Goal: Task Accomplishment & Management: Use online tool/utility

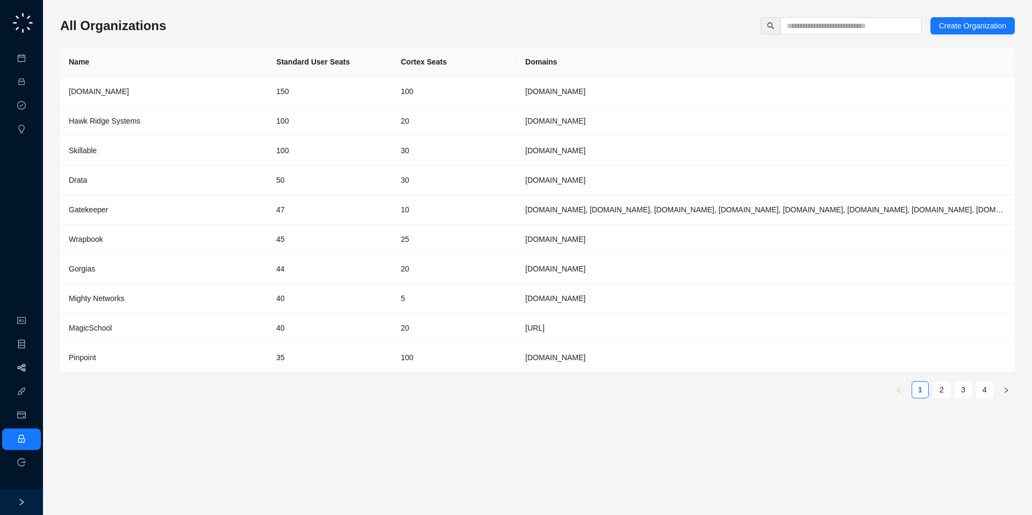
click at [31, 365] on link "Workflows" at bounding box center [48, 368] width 34 height 9
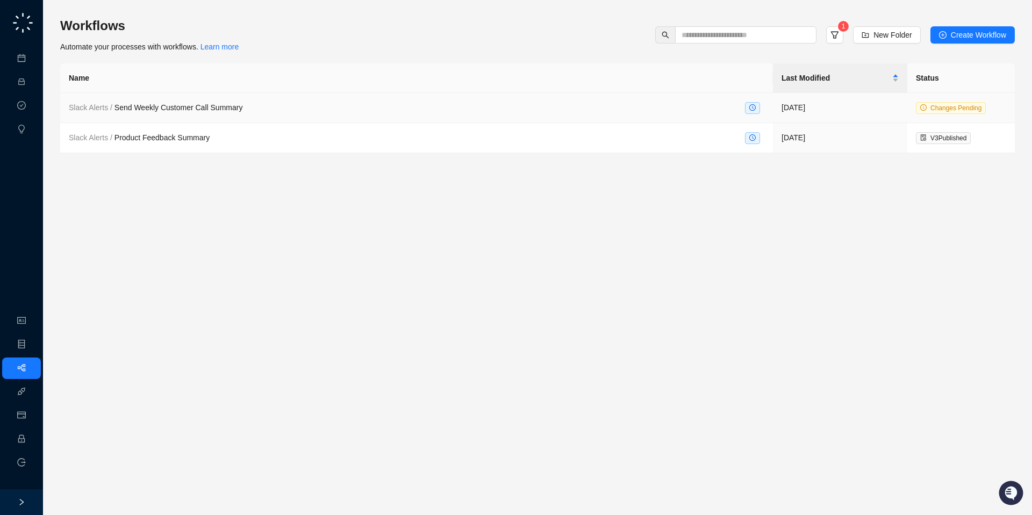
click at [161, 111] on span "Slack Alerts / Send Weekly Customer Call Summary" at bounding box center [156, 107] width 174 height 9
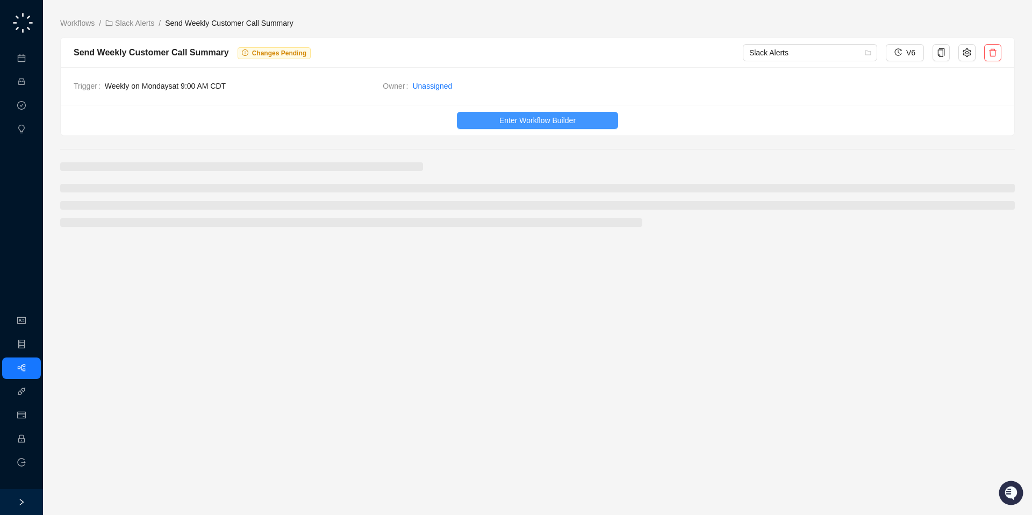
click at [518, 125] on span "Enter Workflow Builder" at bounding box center [537, 120] width 76 height 12
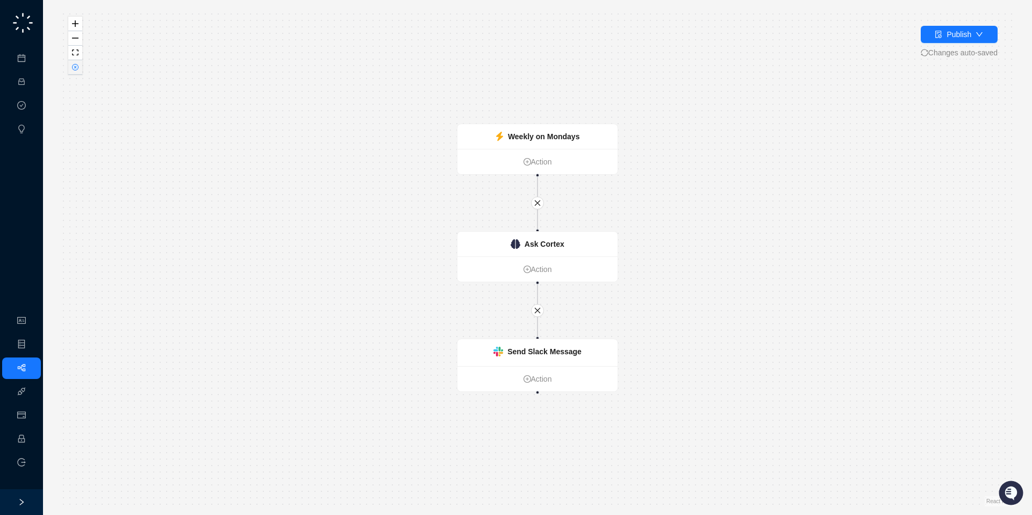
click at [71, 62] on button "button" at bounding box center [75, 67] width 14 height 15
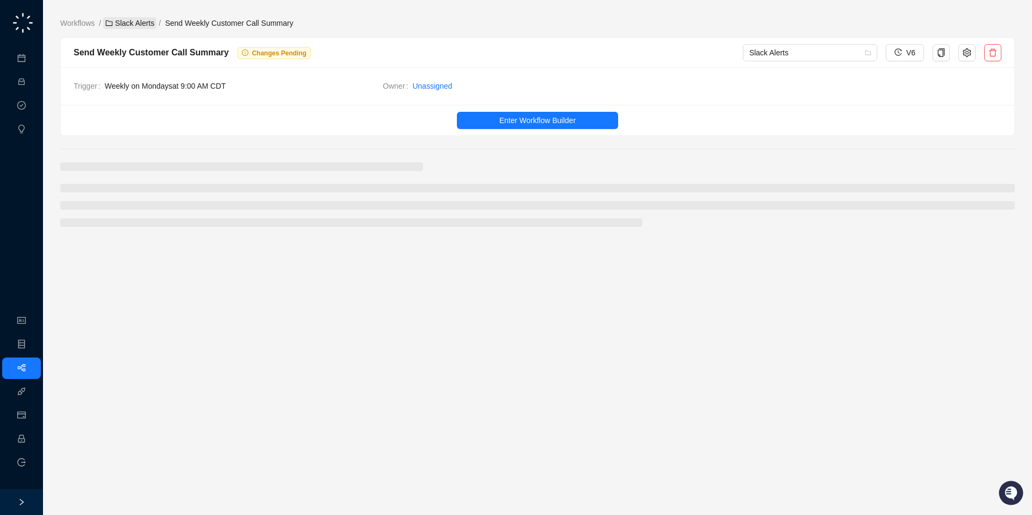
click at [130, 28] on link "Slack Alerts" at bounding box center [129, 23] width 53 height 12
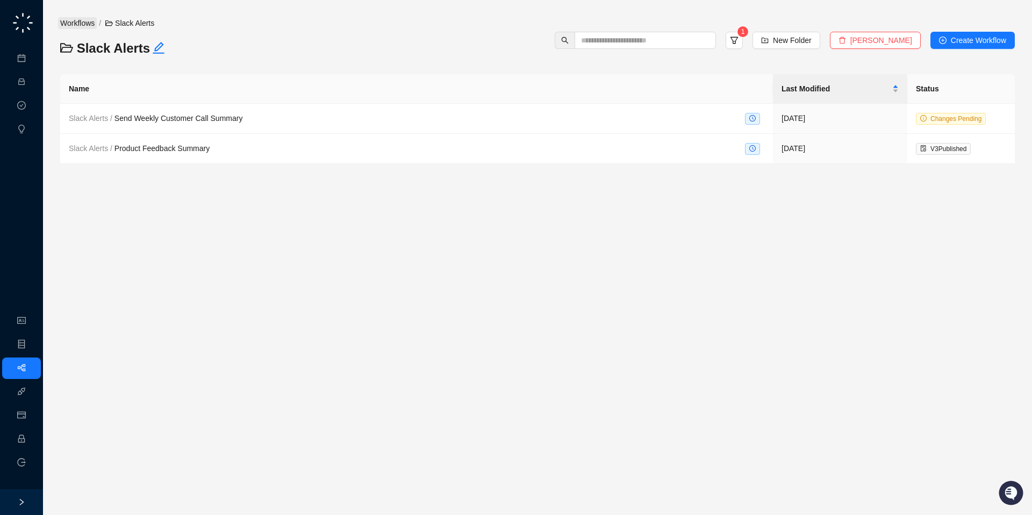
click at [85, 24] on link "Workflows" at bounding box center [77, 23] width 39 height 12
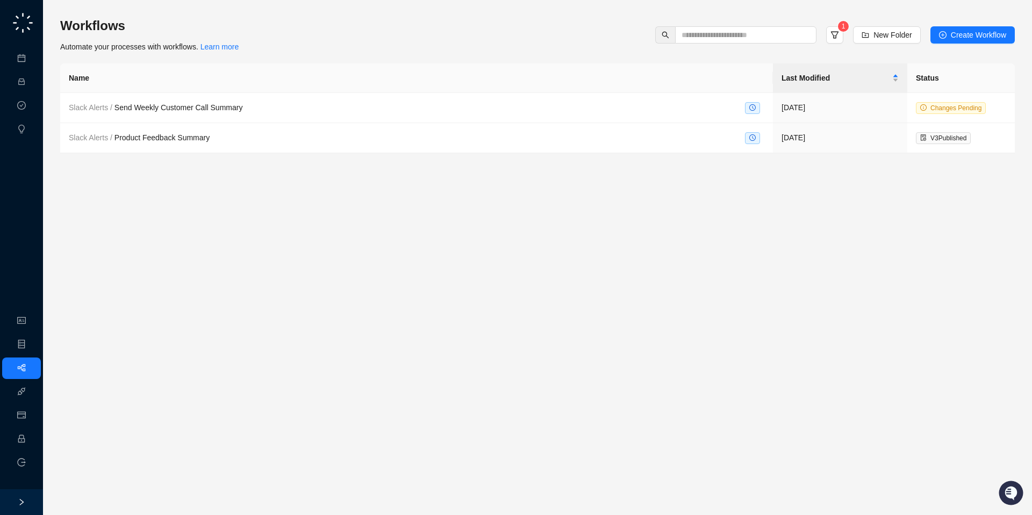
click at [843, 36] on div "1" at bounding box center [834, 34] width 27 height 17
click at [835, 36] on icon "filter" at bounding box center [834, 35] width 9 height 9
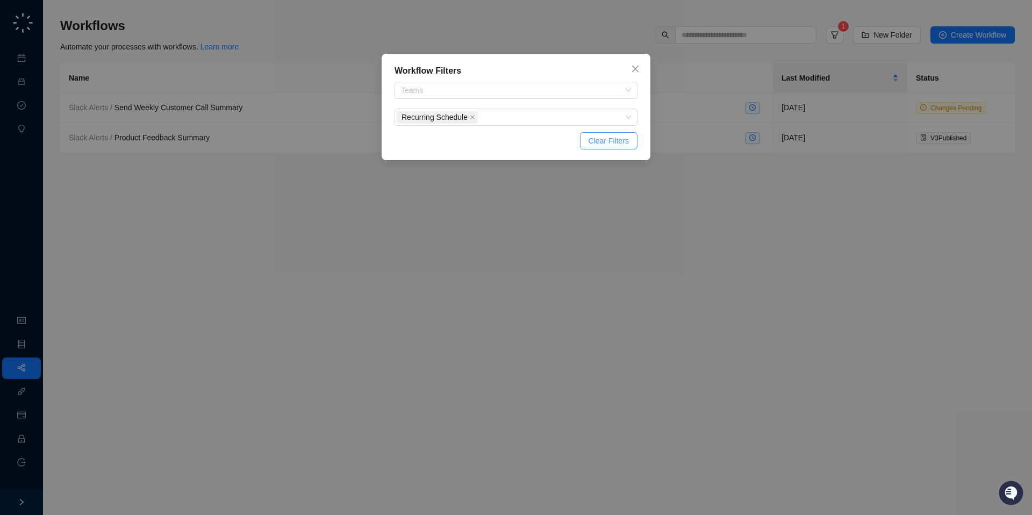
click at [593, 145] on span "Clear Filters" at bounding box center [608, 141] width 40 height 12
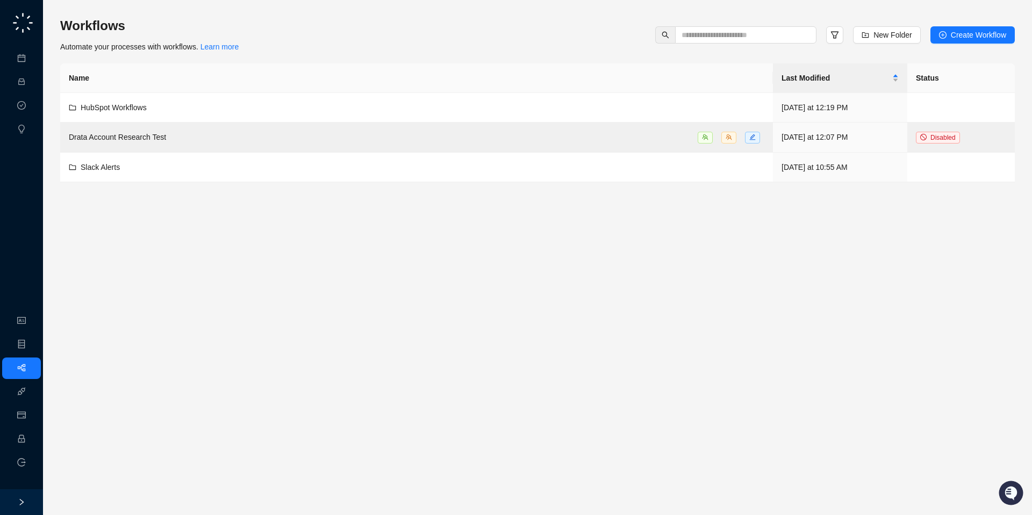
click at [464, 270] on main "Workflows Automate your processes with workflows. Learn more New Folder Create …" at bounding box center [537, 261] width 954 height 489
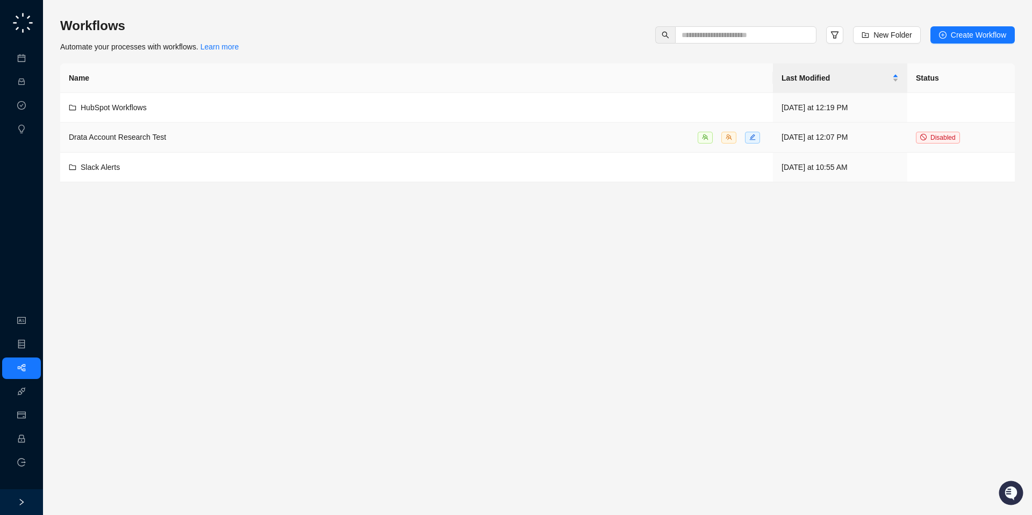
click at [278, 125] on td "Drata Account Research Test" at bounding box center [416, 137] width 712 height 30
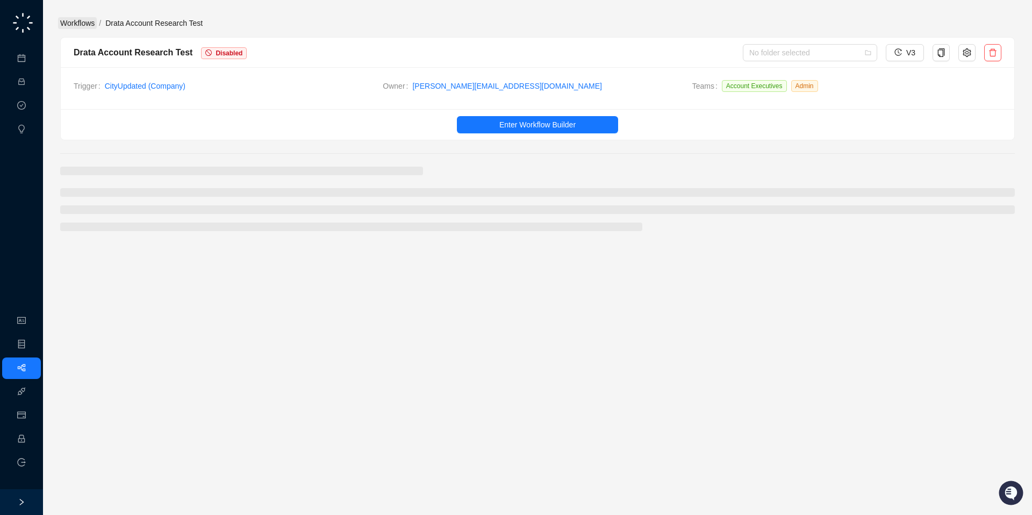
click at [85, 19] on link "Workflows" at bounding box center [77, 23] width 39 height 12
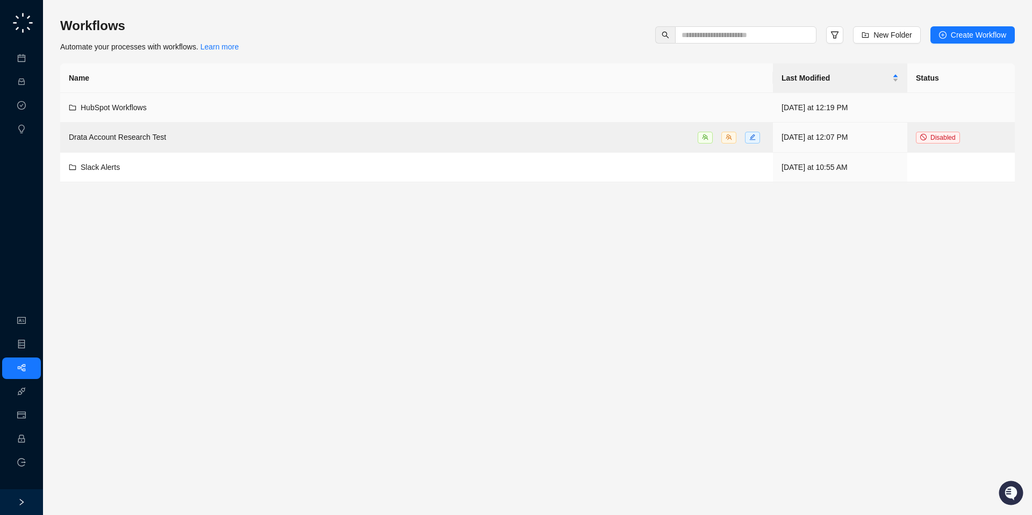
click at [181, 97] on td "HubSpot Workflows" at bounding box center [416, 108] width 712 height 30
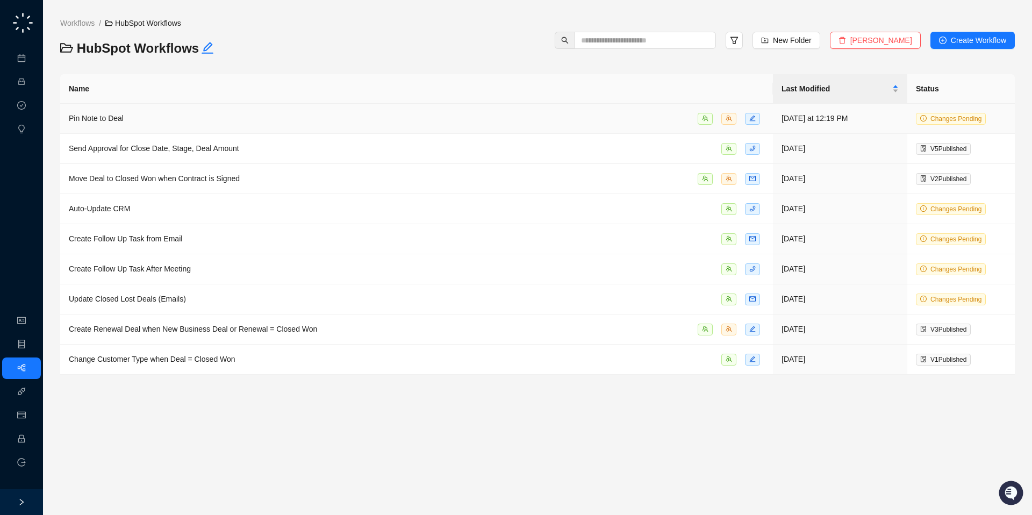
click at [188, 116] on div "Pin Note to Deal" at bounding box center [416, 118] width 695 height 12
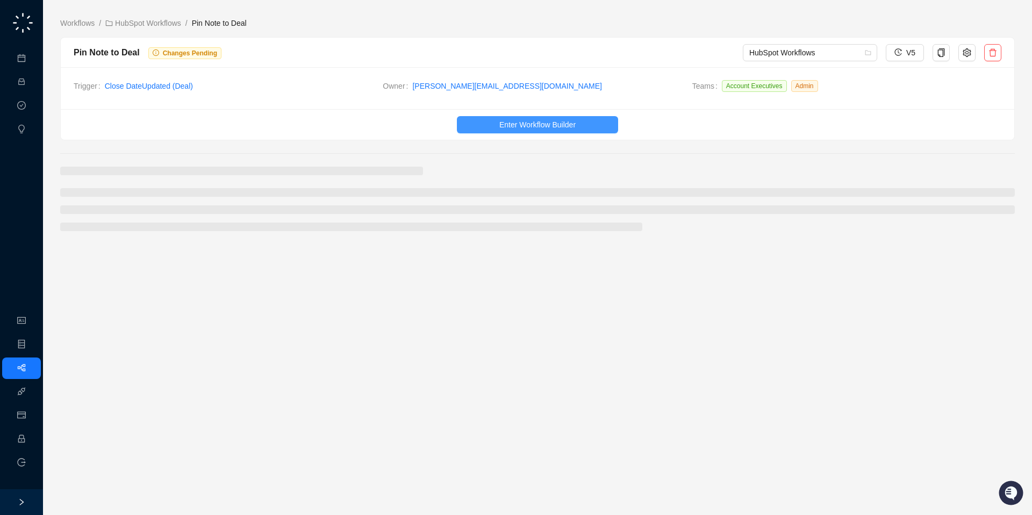
click at [484, 123] on button "Enter Workflow Builder" at bounding box center [537, 124] width 161 height 17
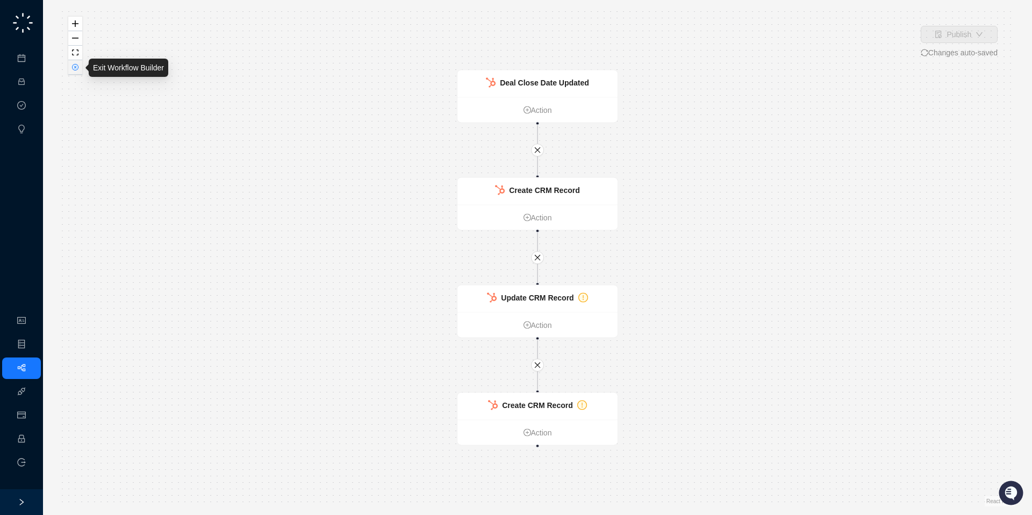
click at [76, 67] on icon "close-circle" at bounding box center [75, 66] width 5 height 5
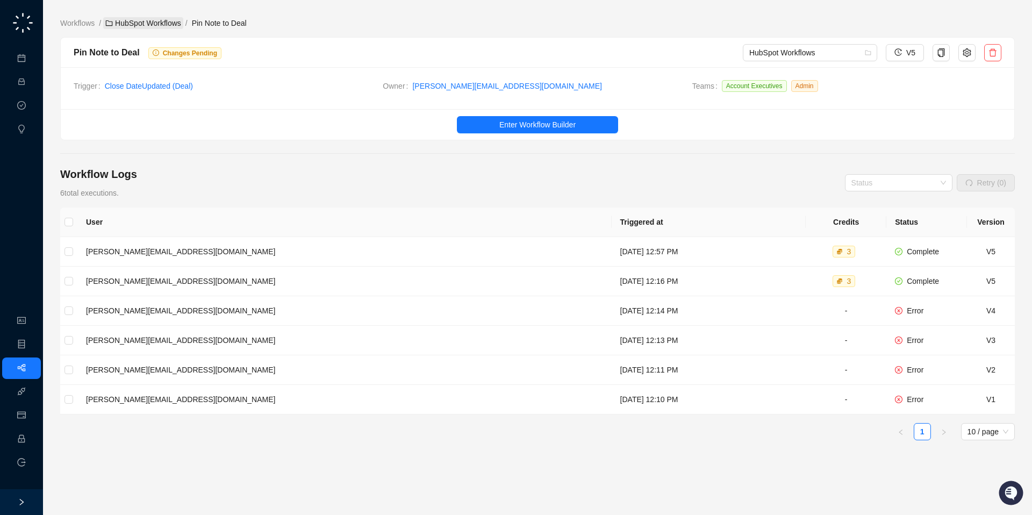
click at [136, 25] on link "HubSpot Workflows" at bounding box center [143, 23] width 80 height 12
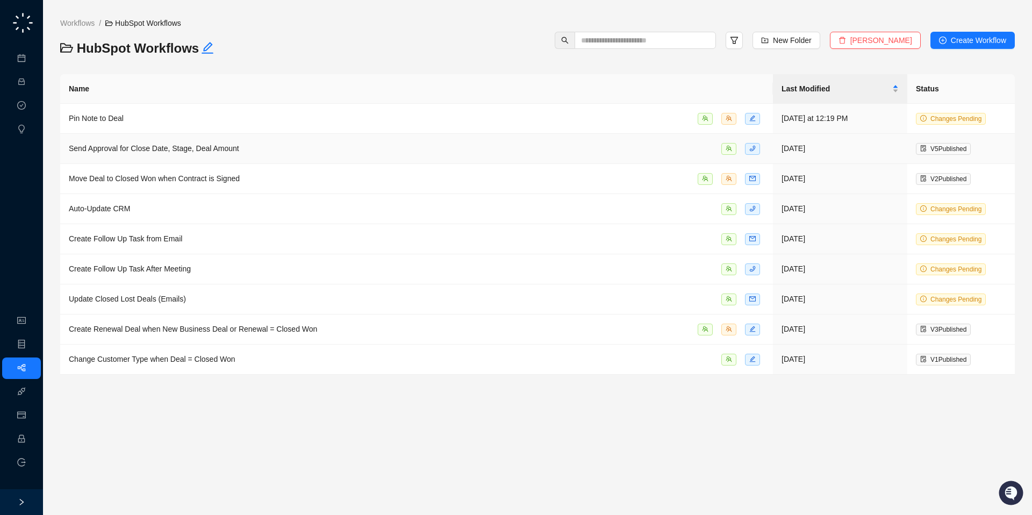
click at [179, 161] on td "Send Approval for Close Date, Stage, Deal Amount" at bounding box center [416, 149] width 712 height 30
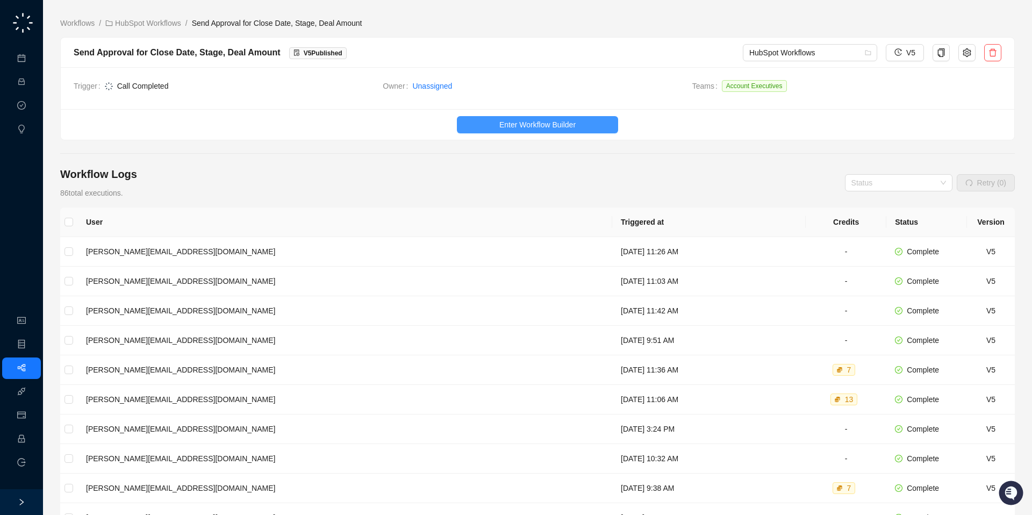
click at [529, 124] on span "Enter Workflow Builder" at bounding box center [537, 125] width 76 height 12
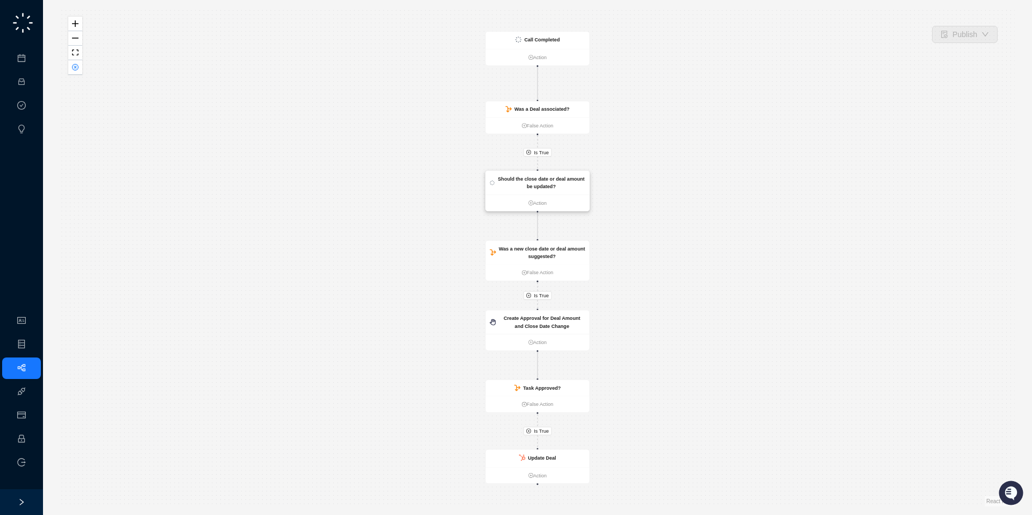
click at [537, 182] on div "Should the close date or deal amount be updated?" at bounding box center [541, 183] width 88 height 16
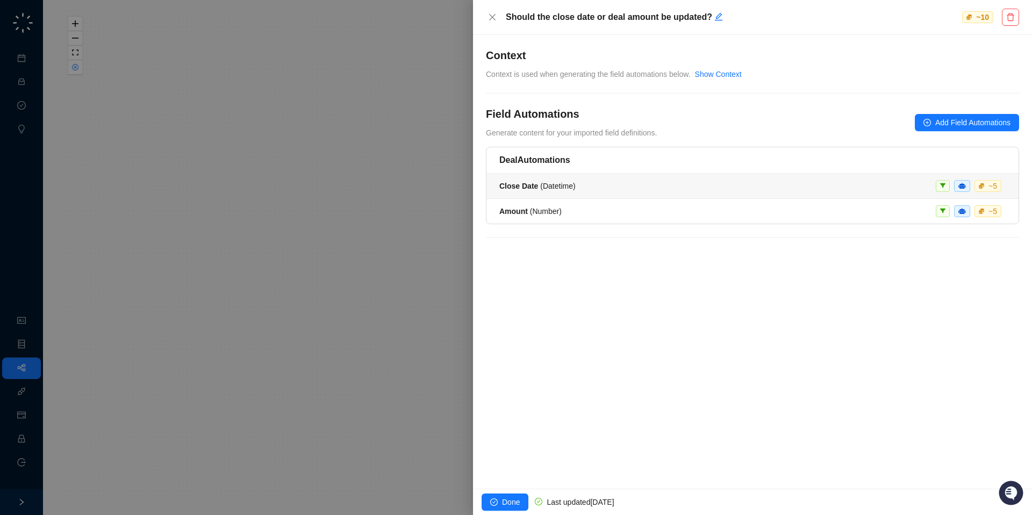
click at [579, 191] on div "Close Date ( Datetime ) ~ 5" at bounding box center [752, 186] width 506 height 12
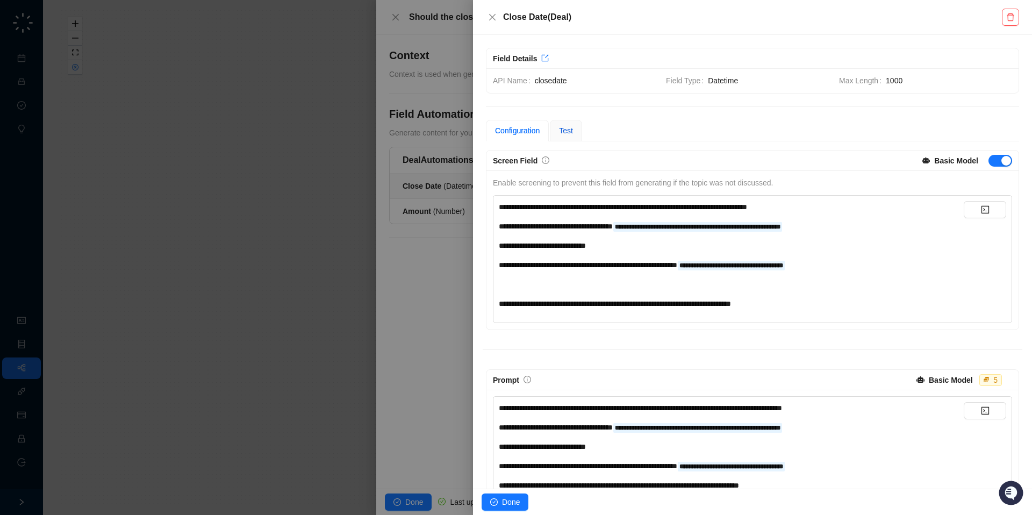
click at [572, 129] on span "Test" at bounding box center [566, 130] width 14 height 9
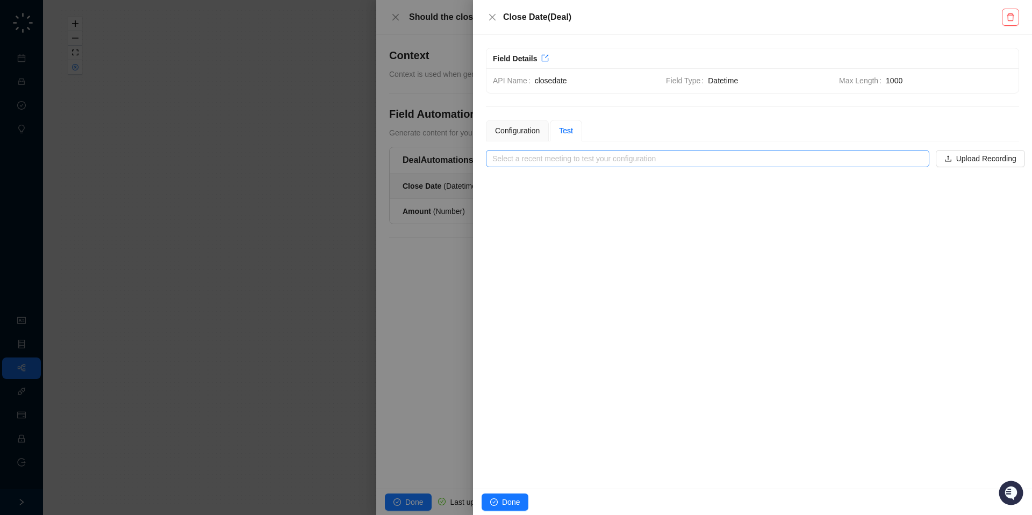
click at [572, 160] on input "search" at bounding box center [704, 158] width 424 height 16
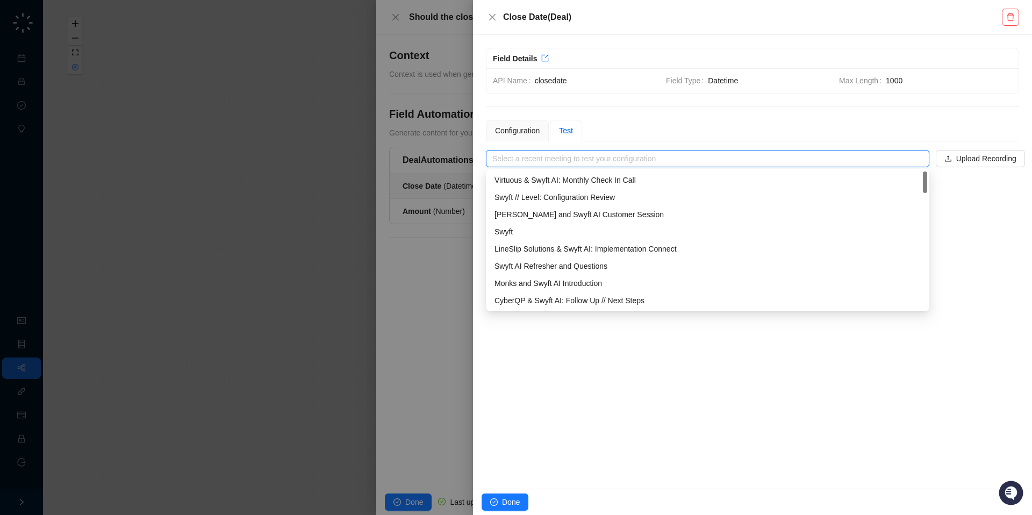
click at [571, 184] on div "Virtuous & Swyft AI: Monthly Check In Call" at bounding box center [707, 180] width 426 height 12
type input "**********"
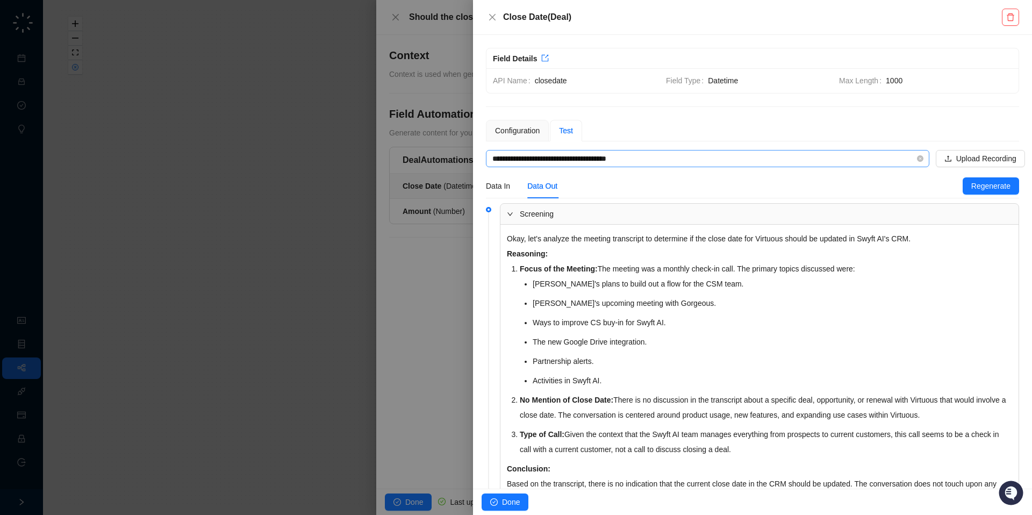
click at [564, 159] on input "**********" at bounding box center [704, 158] width 424 height 16
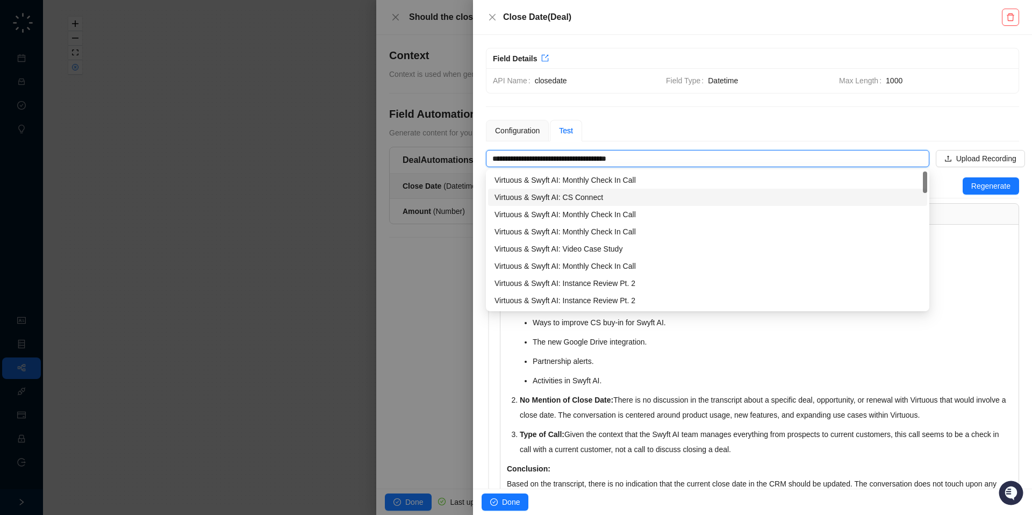
click at [563, 192] on div "Virtuous & Swyft AI: CS Connect" at bounding box center [707, 197] width 426 height 12
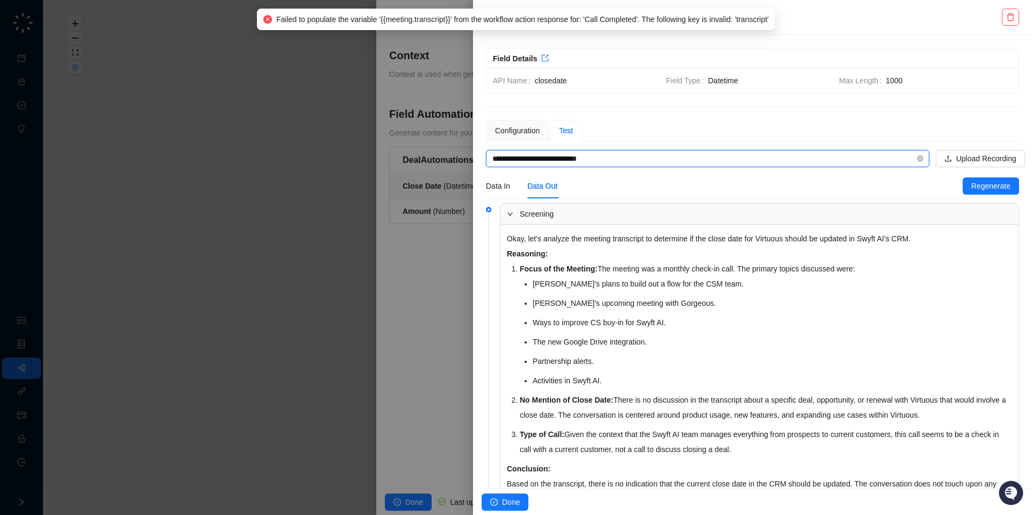
click at [600, 164] on input "**********" at bounding box center [704, 158] width 424 height 16
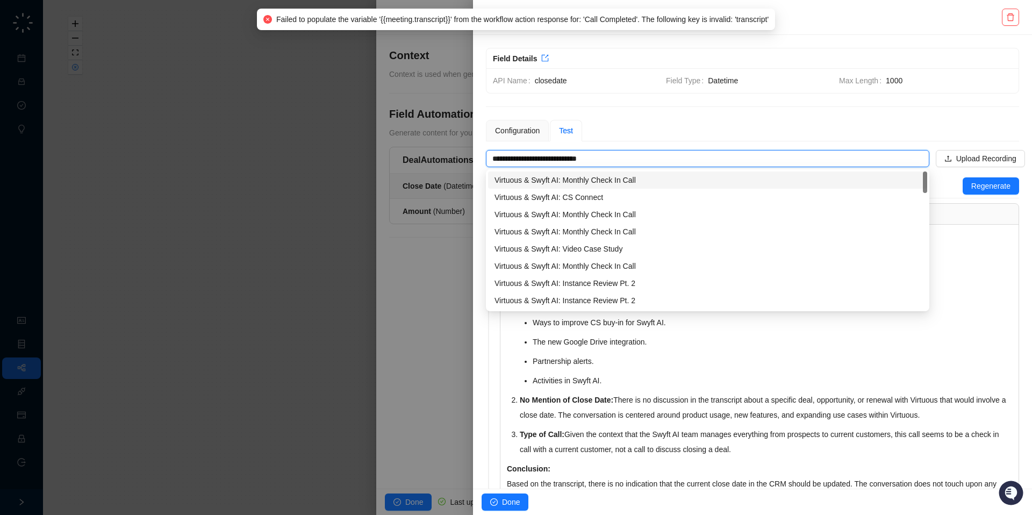
click at [597, 176] on div "Virtuous & Swyft AI: Monthly Check In Call" at bounding box center [707, 180] width 426 height 12
type input "**********"
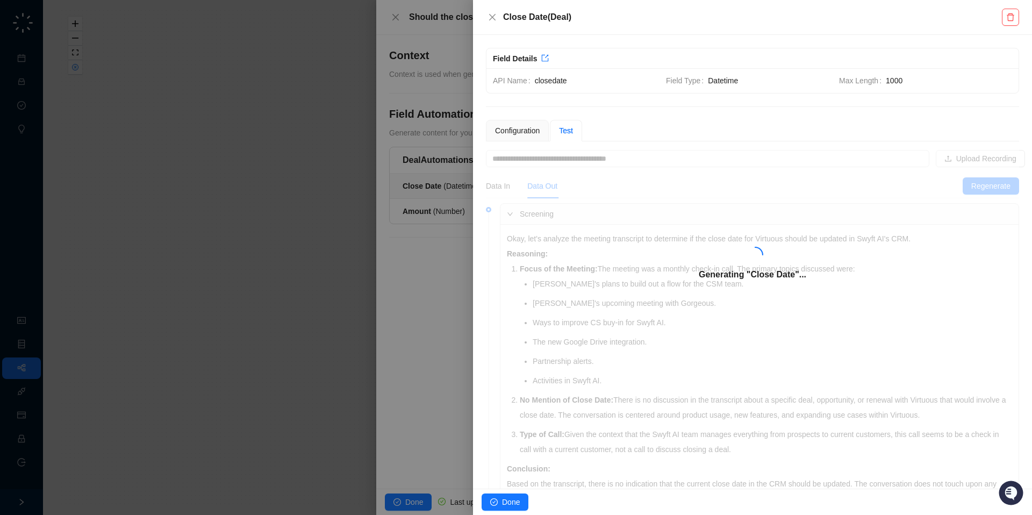
click at [435, 172] on div at bounding box center [516, 257] width 1032 height 515
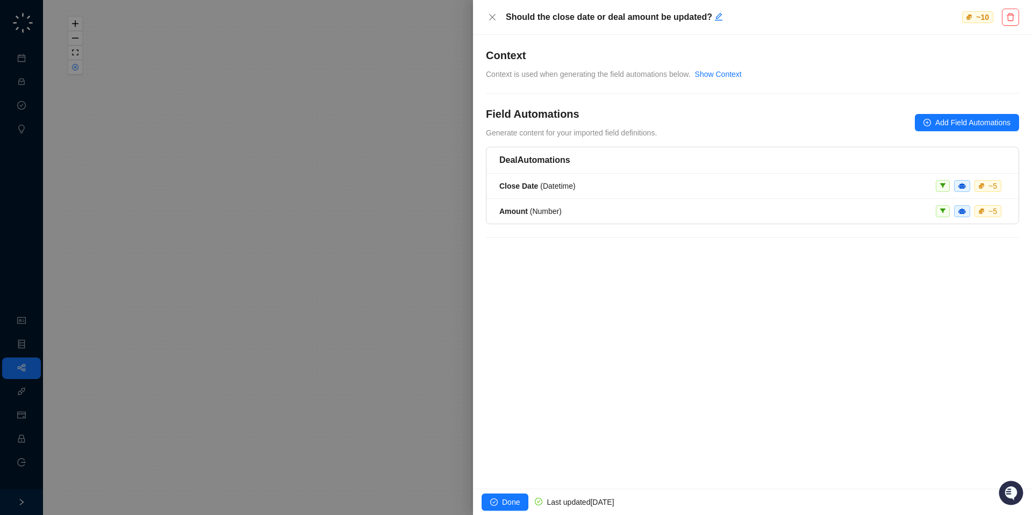
click at [388, 171] on div at bounding box center [516, 257] width 1032 height 515
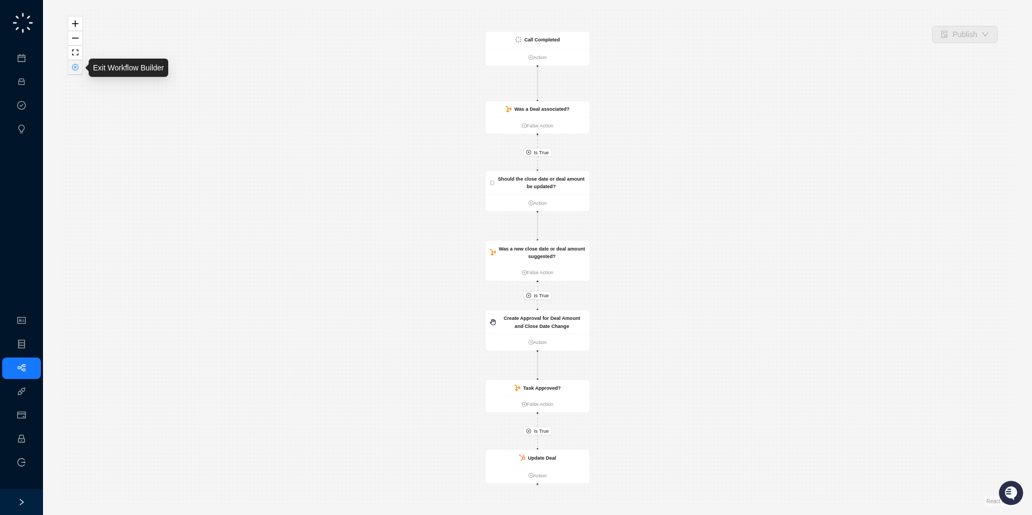
click at [73, 68] on icon "close-circle" at bounding box center [75, 66] width 5 height 5
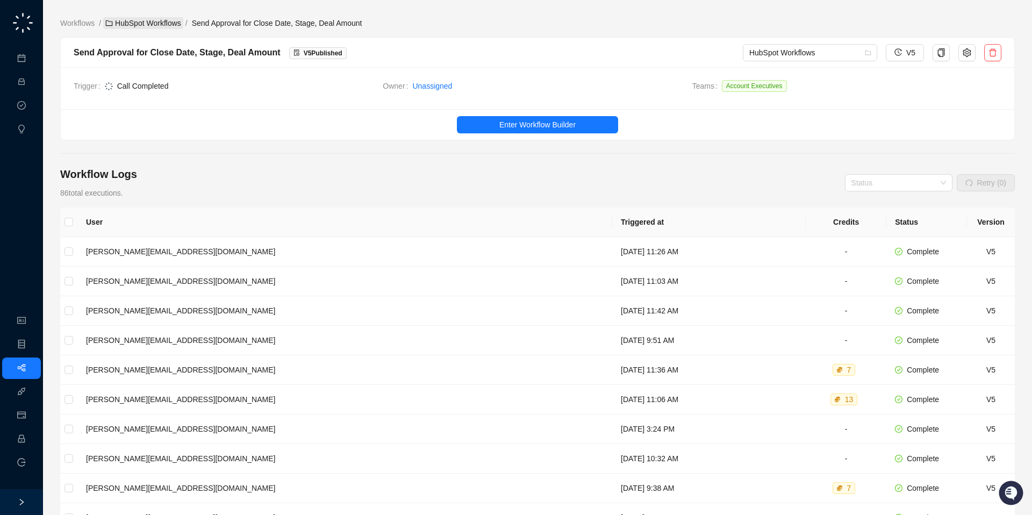
click at [153, 19] on link "HubSpot Workflows" at bounding box center [143, 23] width 80 height 12
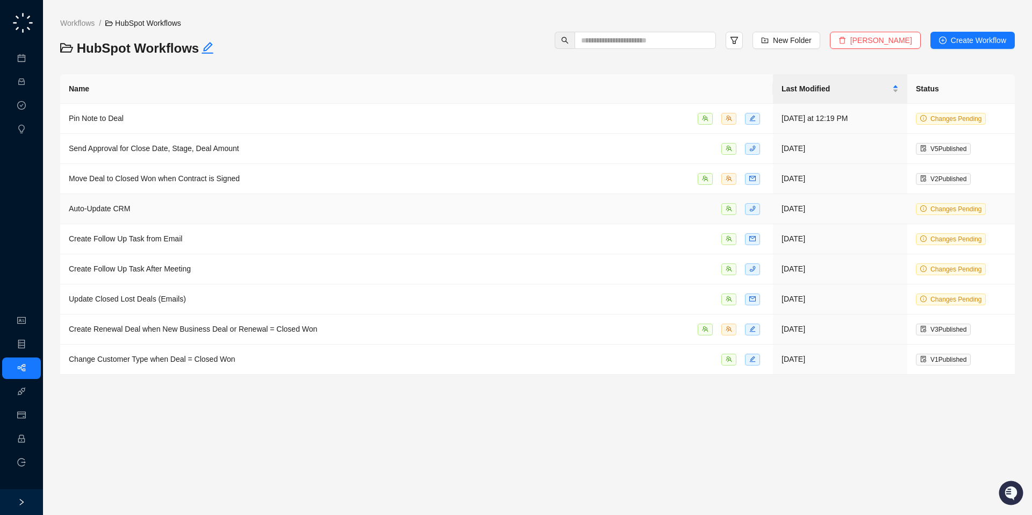
click at [188, 211] on div "Auto-Update CRM" at bounding box center [416, 209] width 695 height 12
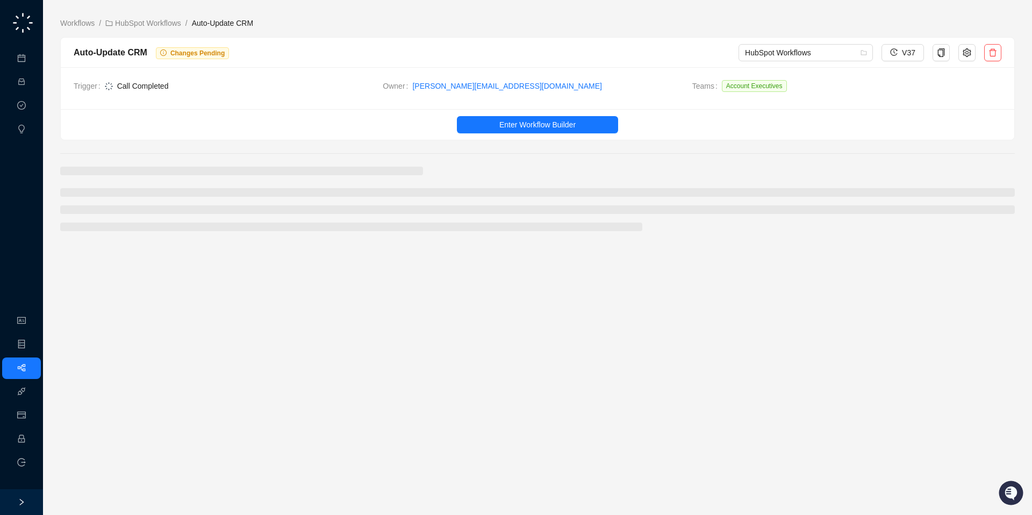
click at [559, 111] on ul "Enter Workflow Builder" at bounding box center [537, 124] width 953 height 31
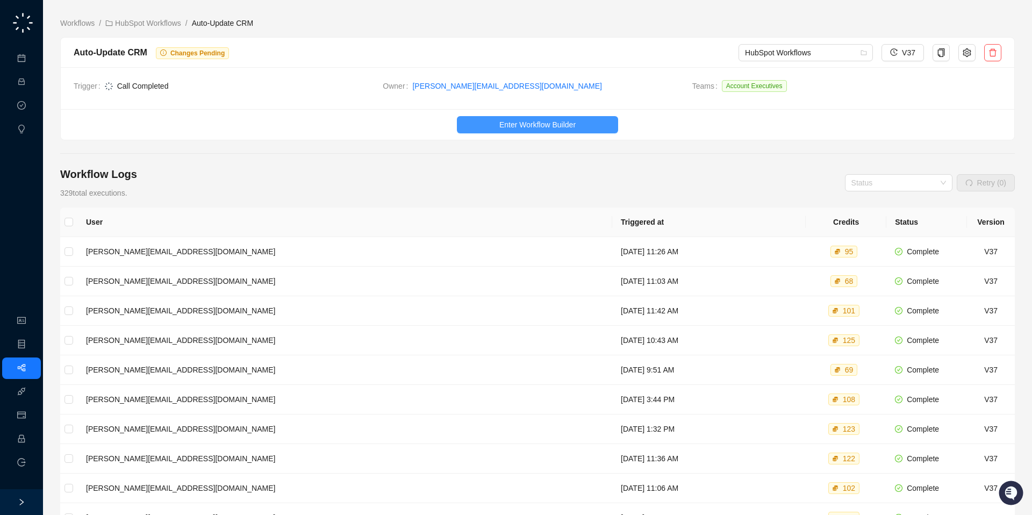
click at [559, 119] on span "Enter Workflow Builder" at bounding box center [537, 125] width 76 height 12
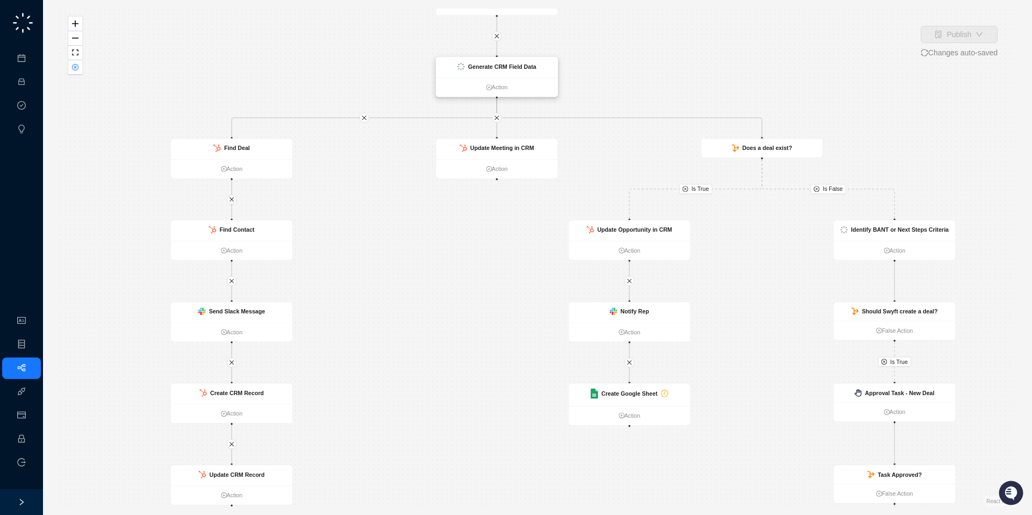
click at [500, 69] on strong "Generate CRM Field Data" at bounding box center [502, 66] width 68 height 6
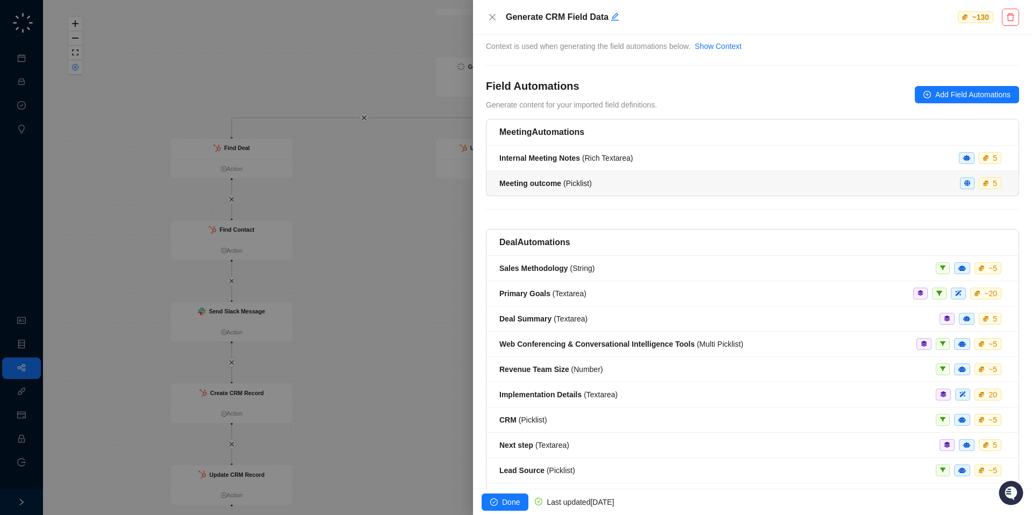
scroll to position [32, 0]
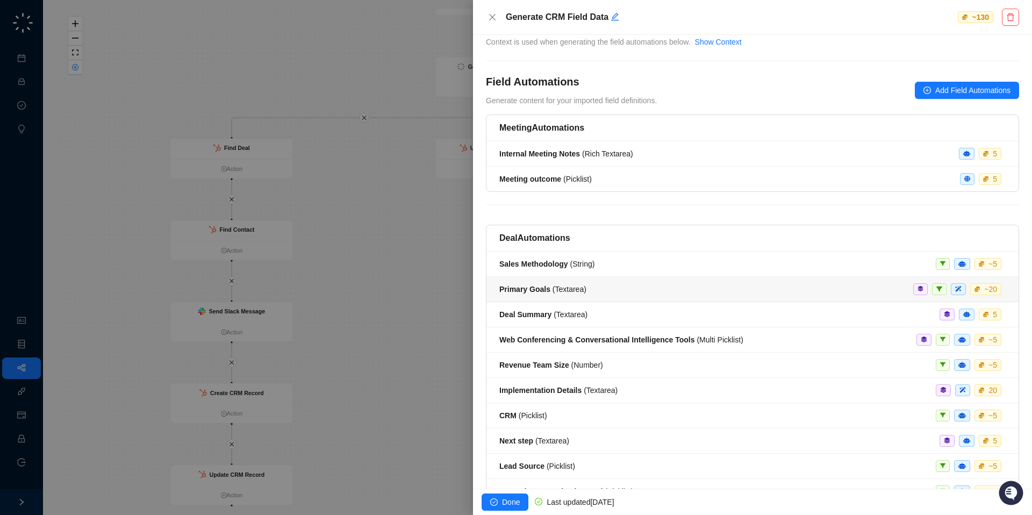
click at [551, 288] on span "Primary Goals ( Textarea )" at bounding box center [542, 289] width 87 height 9
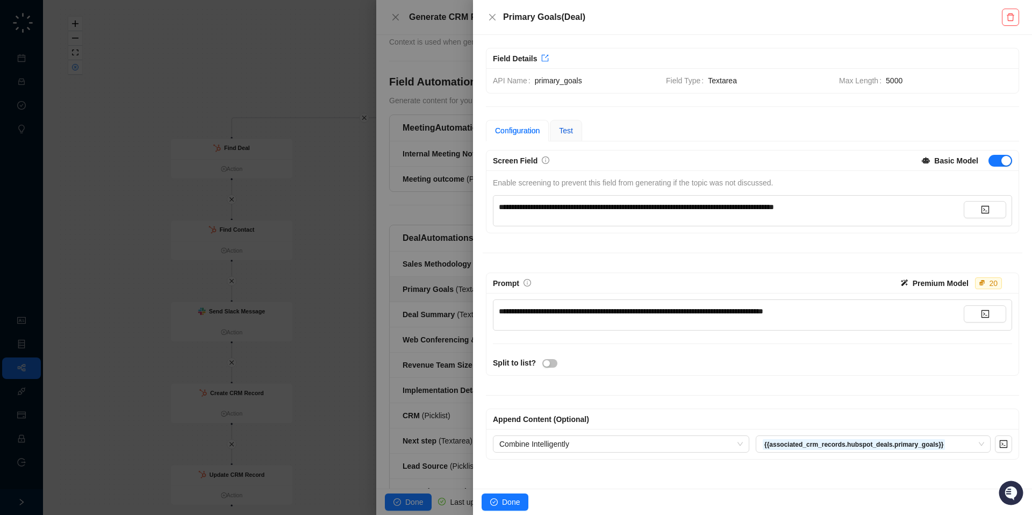
click at [570, 135] on div "Test" at bounding box center [566, 131] width 14 height 12
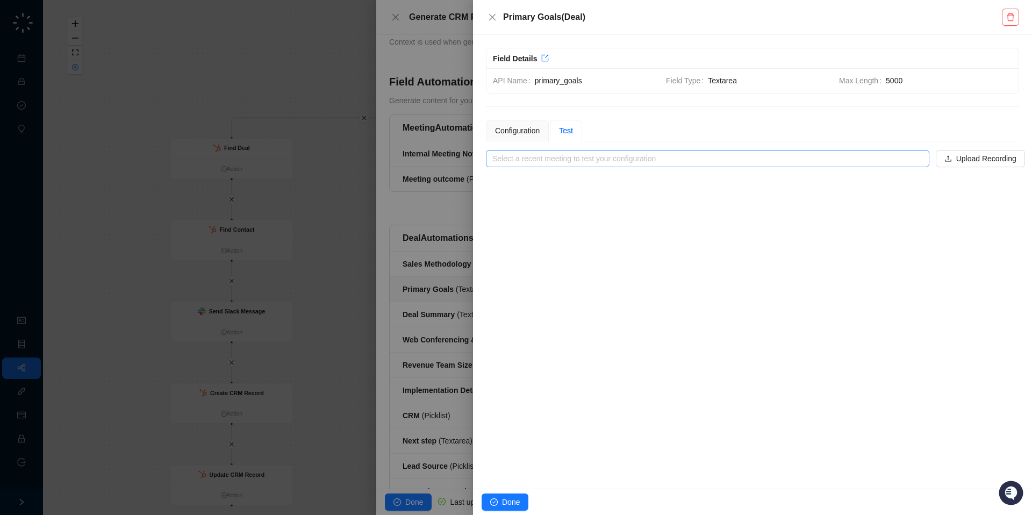
click at [577, 156] on input "search" at bounding box center [704, 158] width 424 height 16
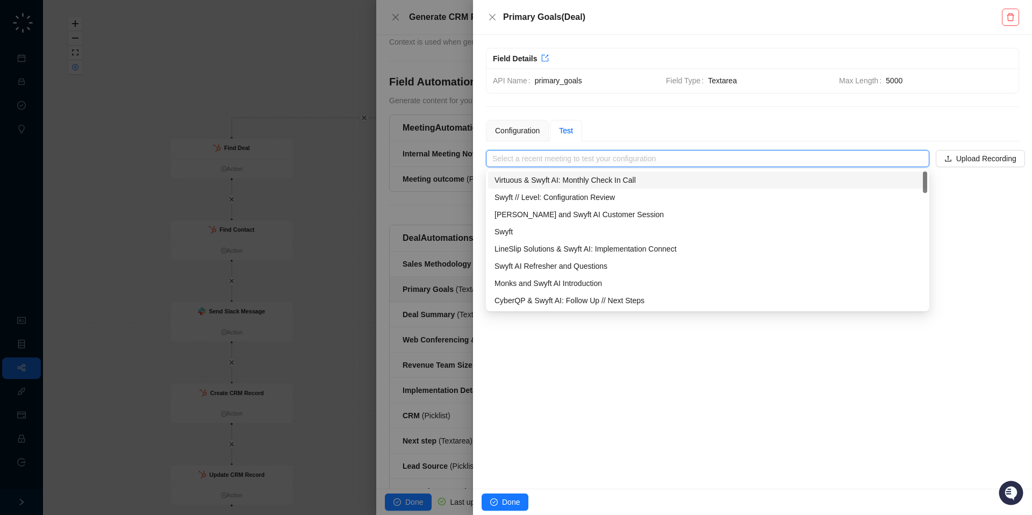
click at [567, 172] on div "Virtuous & Swyft AI: Monthly Check In Call" at bounding box center [707, 179] width 439 height 17
type input "**********"
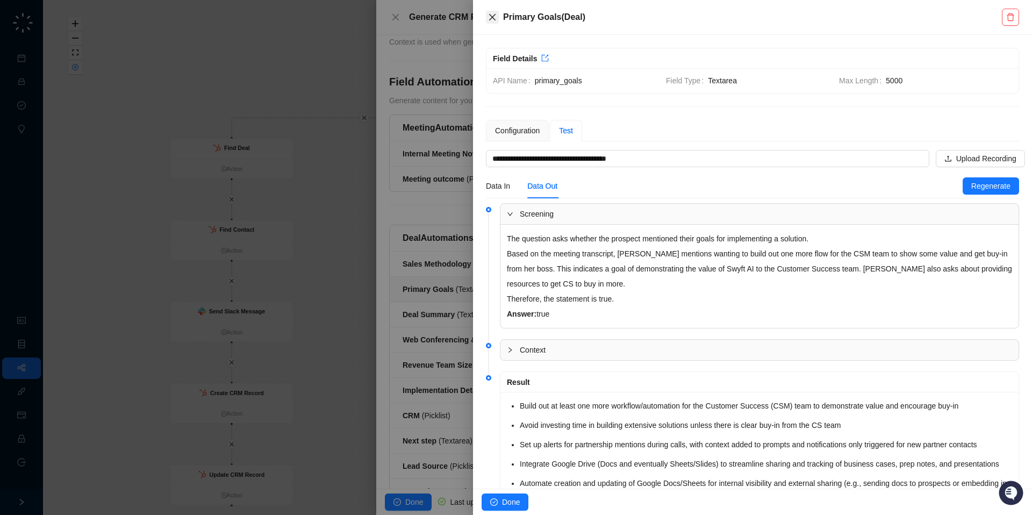
click at [495, 22] on button "Close" at bounding box center [492, 17] width 13 height 13
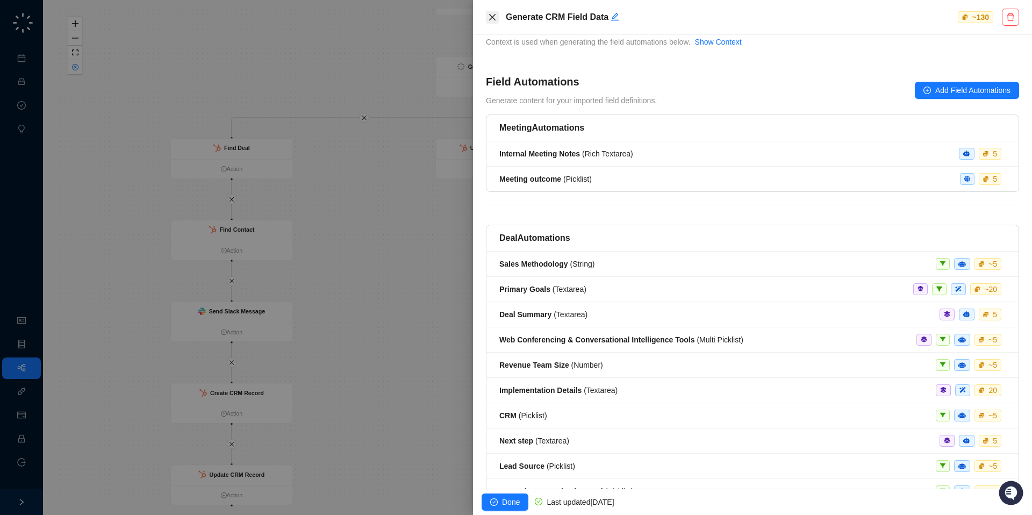
click at [486, 17] on button "Close" at bounding box center [492, 17] width 13 height 13
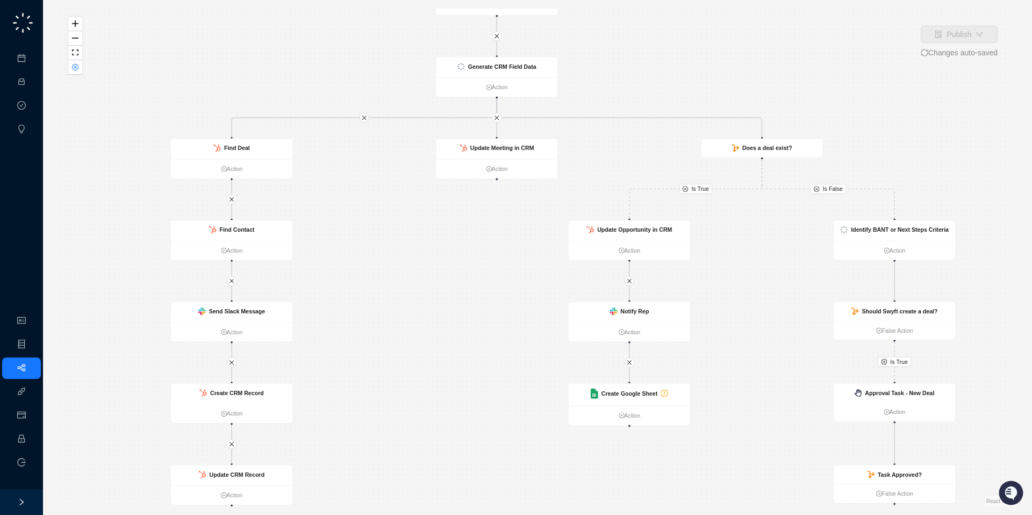
click at [83, 66] on div "Is True Is True Is False Is True Call Completed Action Update Opportunity in CR…" at bounding box center [537, 257] width 954 height 497
click at [74, 70] on button "button" at bounding box center [75, 67] width 14 height 15
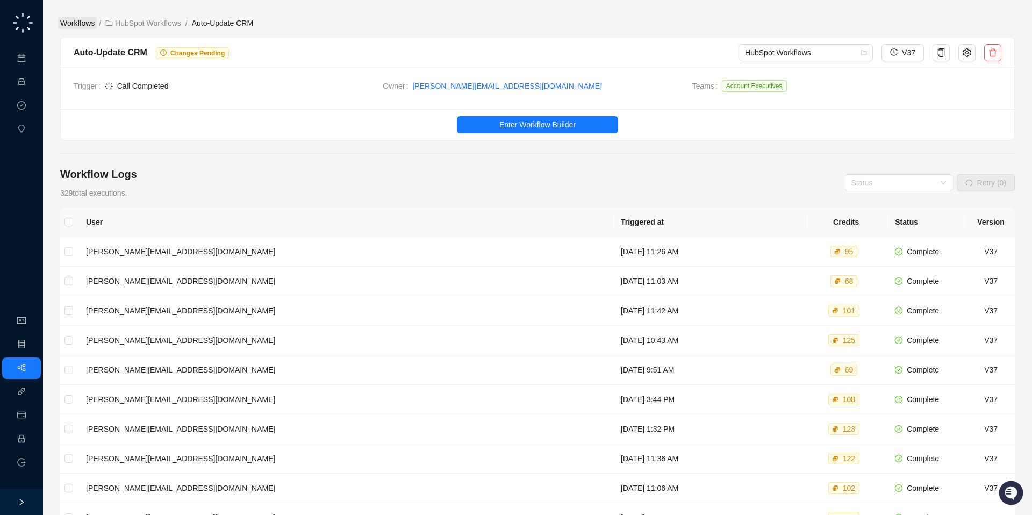
click at [73, 20] on link "Workflows" at bounding box center [77, 23] width 39 height 12
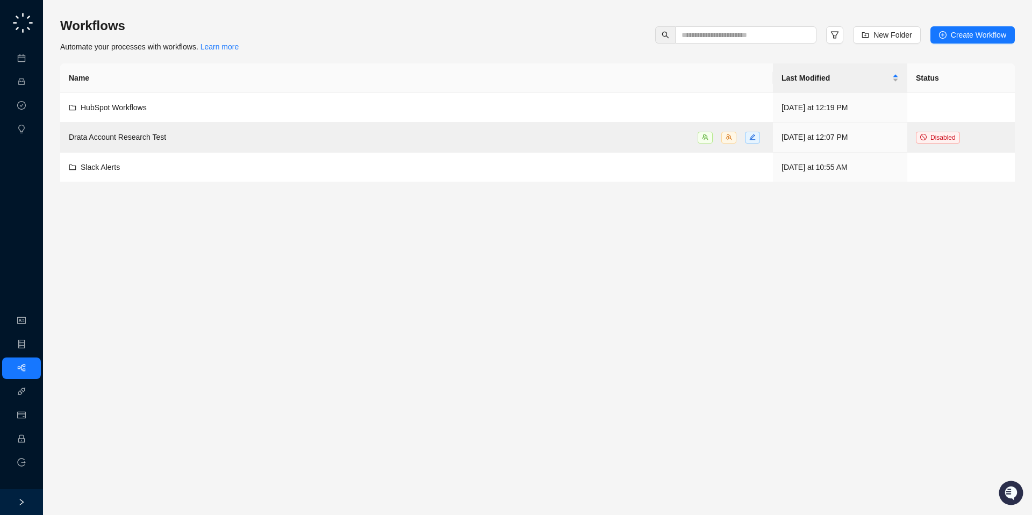
click at [991, 24] on div "Workflows Automate your processes with workflows. Learn more New Folder Create …" at bounding box center [537, 34] width 954 height 35
click at [980, 31] on span "Create Workflow" at bounding box center [977, 35] width 55 height 12
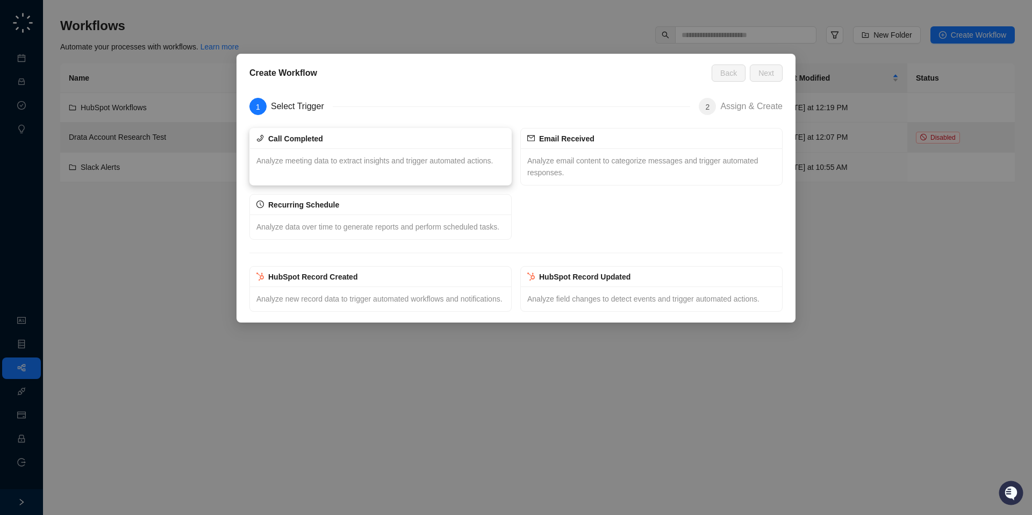
click at [410, 159] on span "Analyze meeting data to extract insights and trigger automated actions." at bounding box center [374, 160] width 236 height 9
click at [761, 79] on button "Next" at bounding box center [765, 72] width 33 height 17
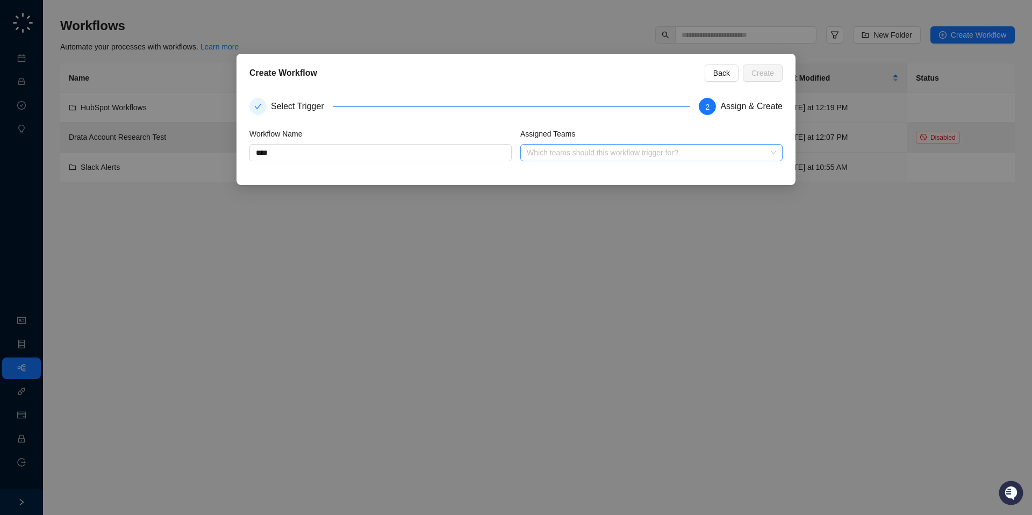
click at [562, 152] on div at bounding box center [645, 153] width 247 height 8
type input "****"
click at [561, 189] on div "Admin" at bounding box center [651, 191] width 245 height 12
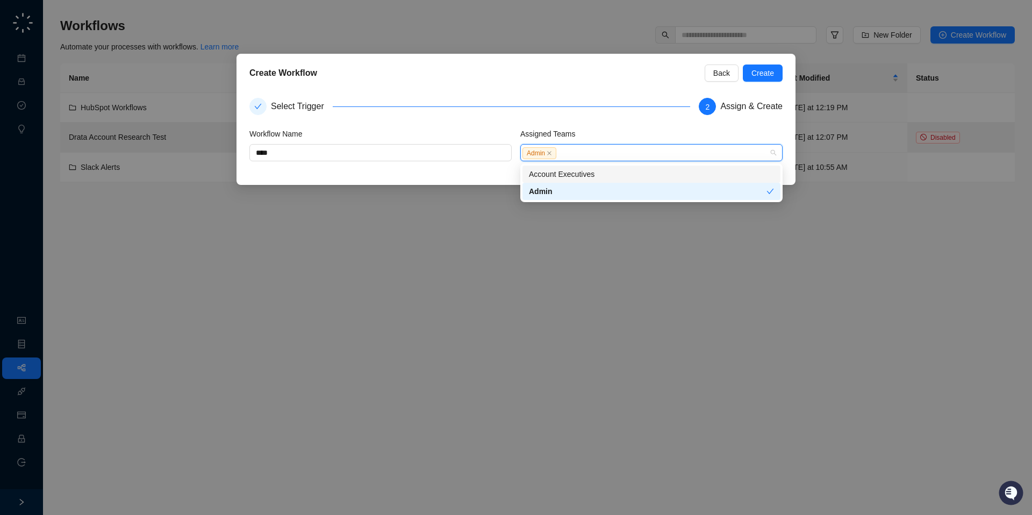
click at [561, 171] on div "Account Executives" at bounding box center [651, 174] width 245 height 12
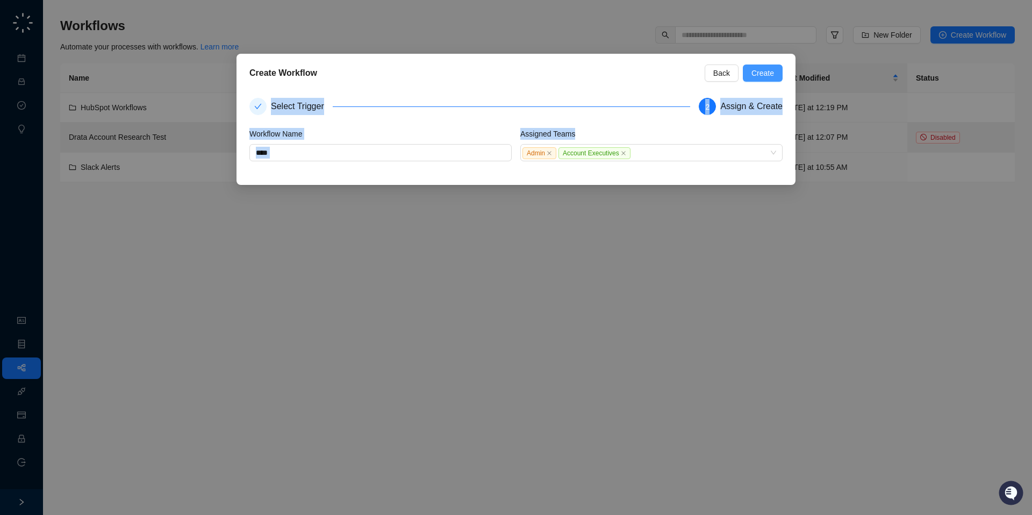
drag, startPoint x: 611, startPoint y: 140, endPoint x: 764, endPoint y: 69, distance: 168.3
click at [764, 69] on div "Create Workflow Back Create Select Trigger 2 Assign & Create Workflow Name ****…" at bounding box center [515, 119] width 559 height 131
click at [764, 69] on span "Create" at bounding box center [762, 73] width 23 height 12
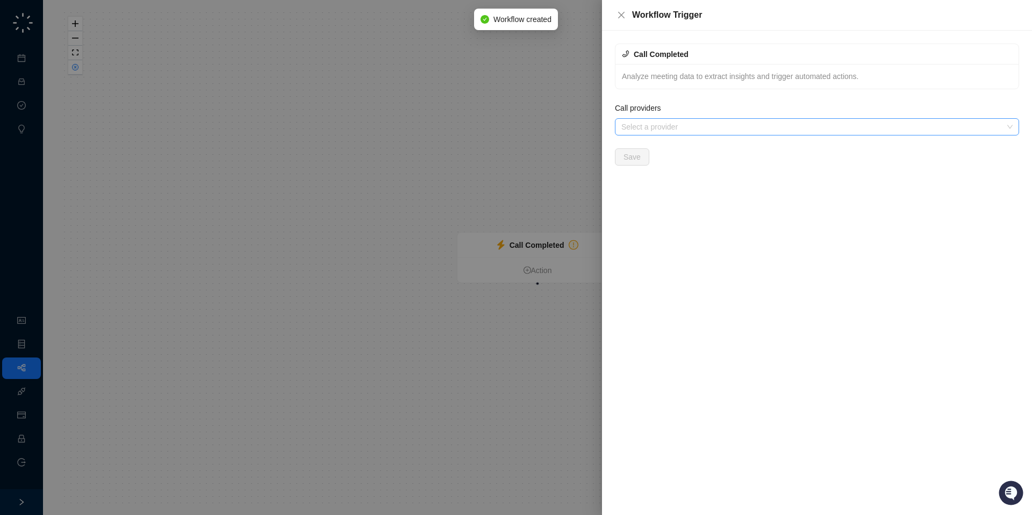
click at [643, 132] on div "Select a provider" at bounding box center [817, 126] width 404 height 17
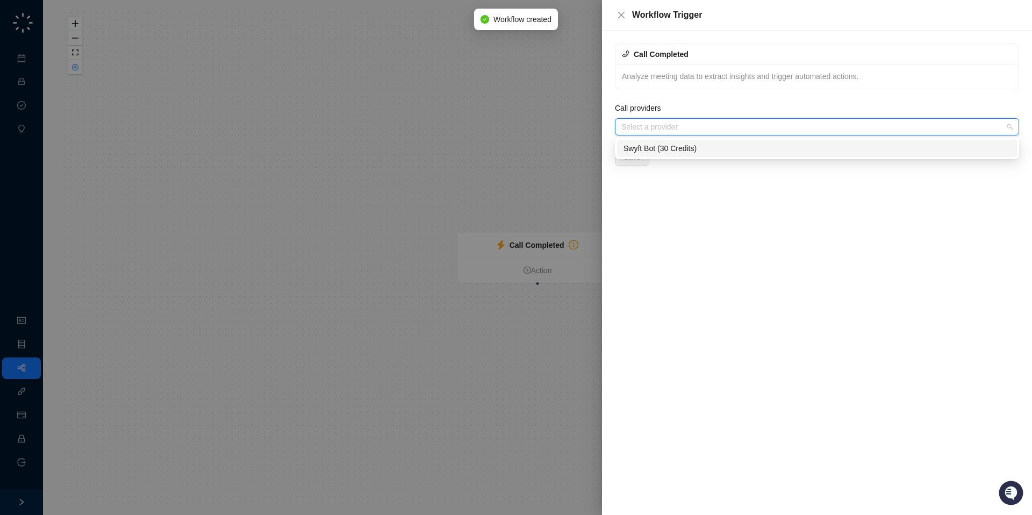
click at [643, 149] on div "Swyft Bot (30 Credits)" at bounding box center [816, 148] width 387 height 12
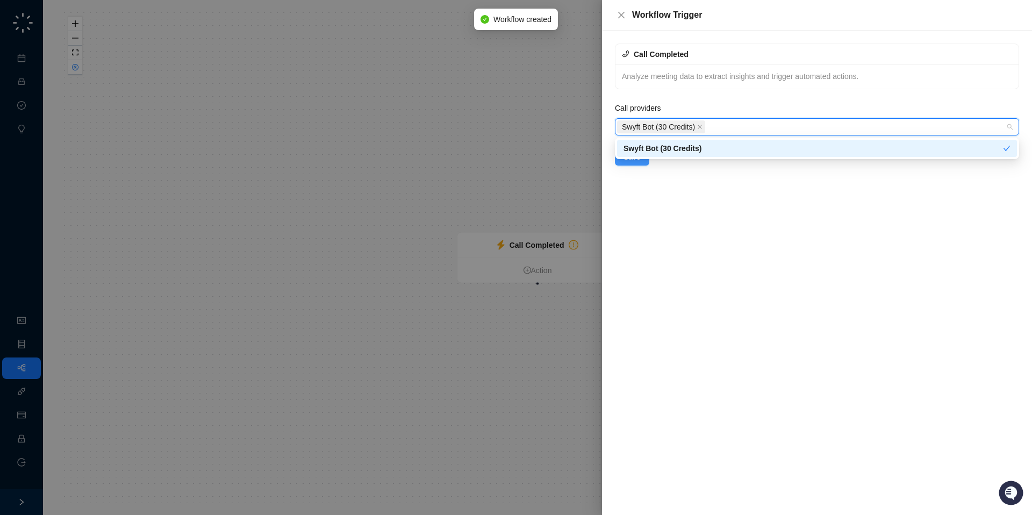
click at [638, 163] on button "Save" at bounding box center [632, 156] width 34 height 17
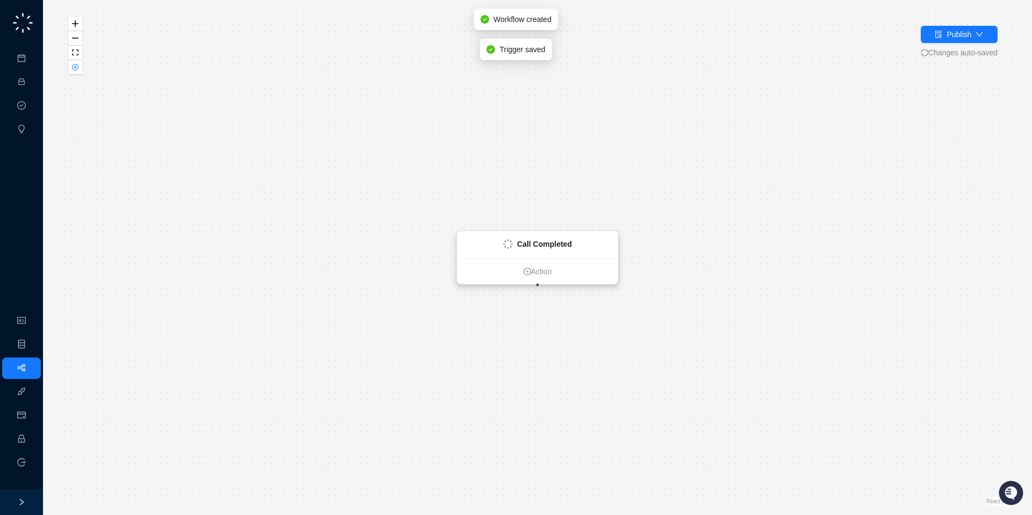
click at [509, 278] on ul "Action" at bounding box center [537, 270] width 160 height 25
click at [555, 275] on link "Action" at bounding box center [537, 271] width 160 height 12
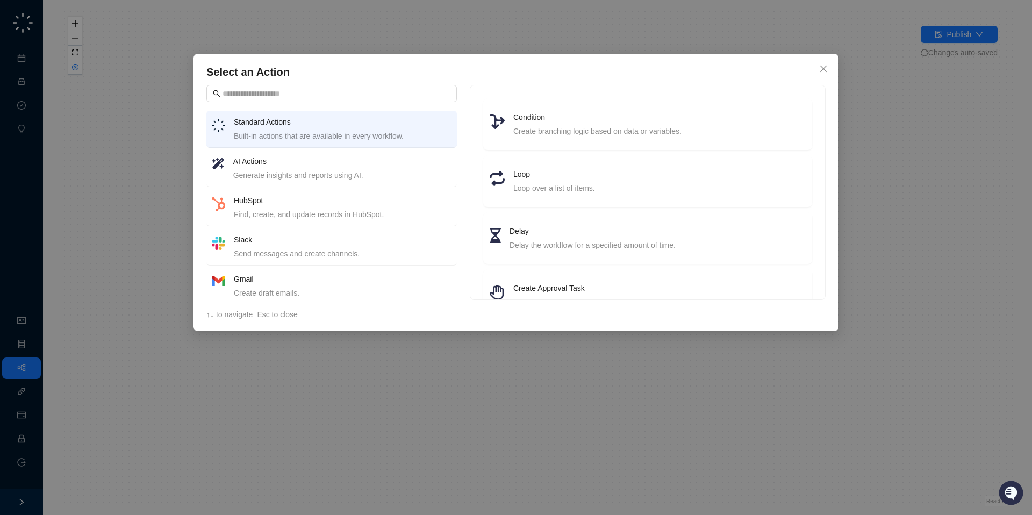
drag, startPoint x: 349, startPoint y: 162, endPoint x: 368, endPoint y: 162, distance: 18.8
click at [349, 162] on h4 "AI Actions" at bounding box center [342, 161] width 218 height 12
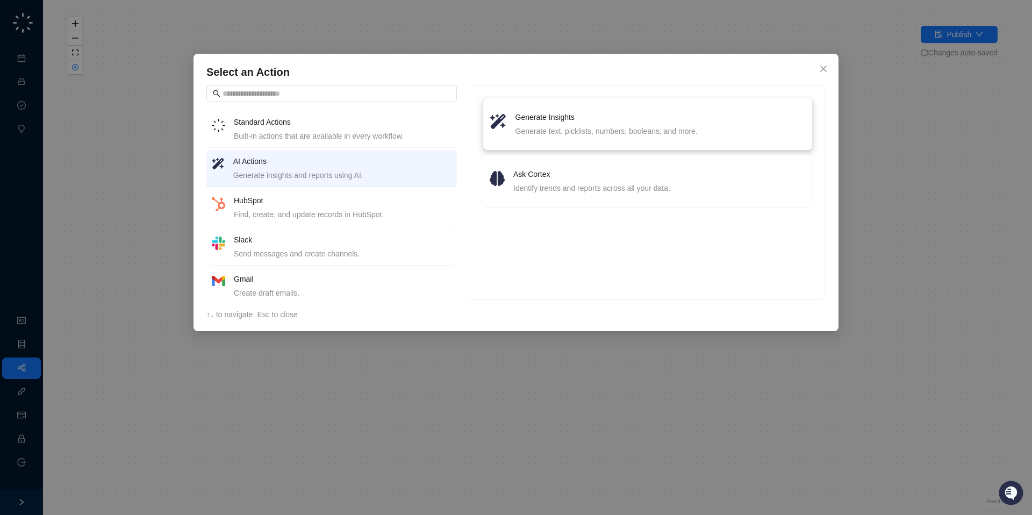
click at [624, 119] on h4 "Generate Insights" at bounding box center [660, 117] width 290 height 12
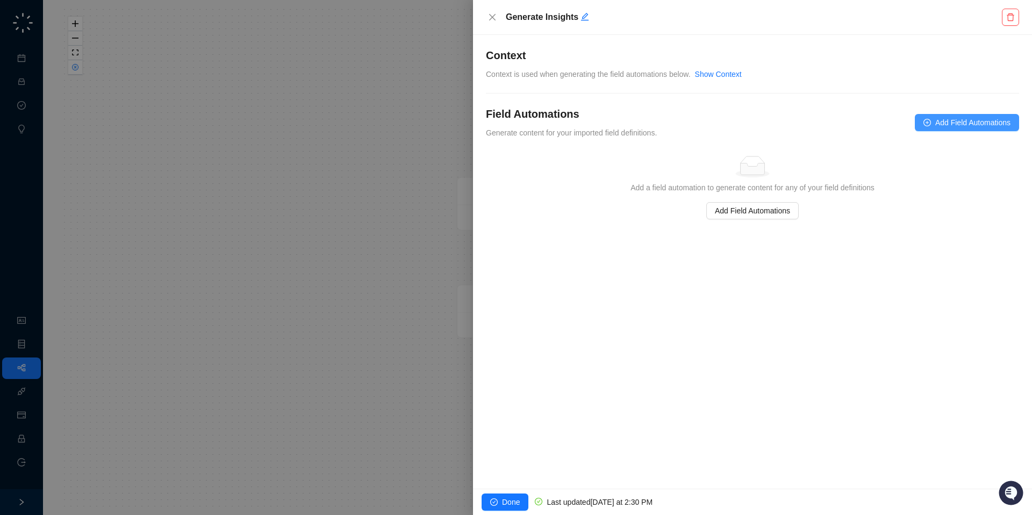
click at [938, 119] on span "Add Field Automations" at bounding box center [972, 123] width 75 height 12
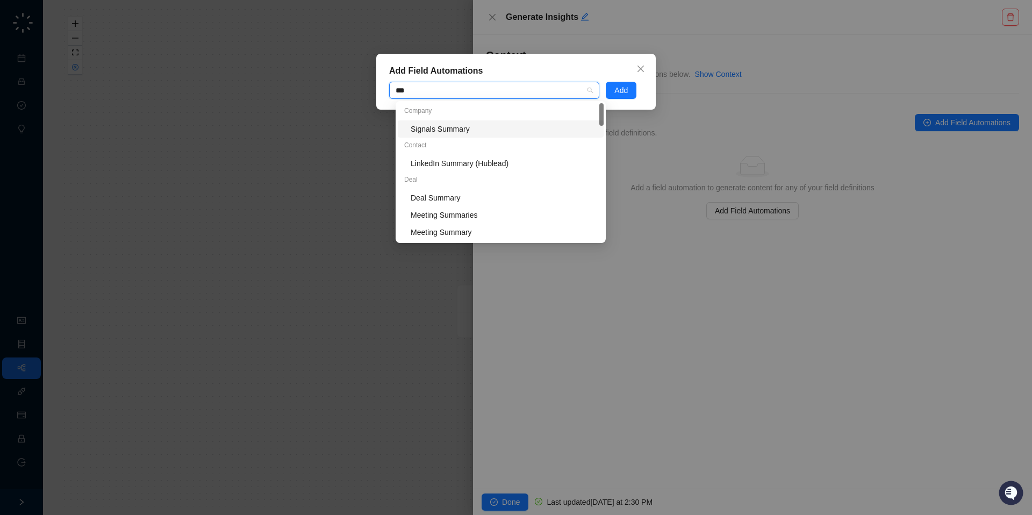
type input "****"
click at [448, 194] on div "Deal Summary" at bounding box center [503, 198] width 186 height 12
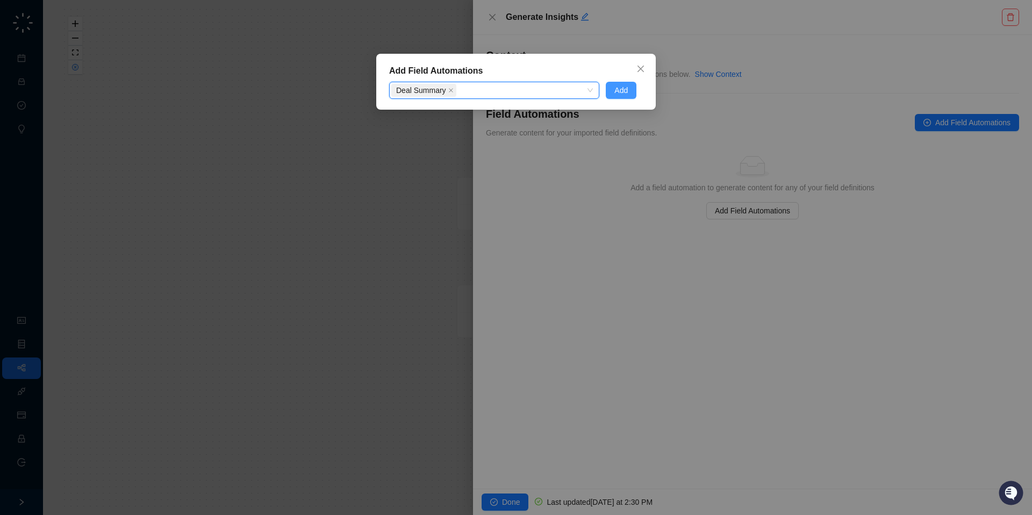
click at [631, 86] on button "Add" at bounding box center [620, 90] width 31 height 17
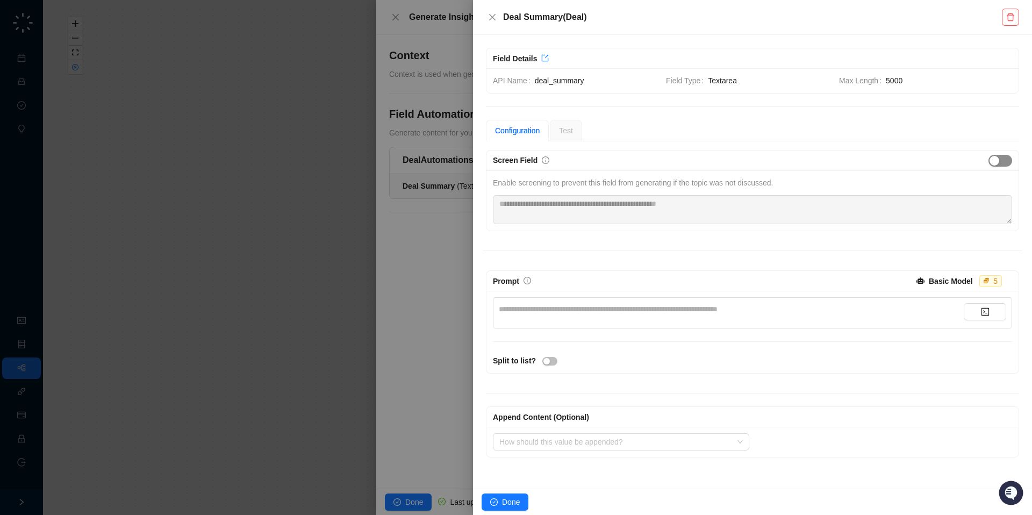
click at [993, 157] on div "button" at bounding box center [994, 161] width 10 height 10
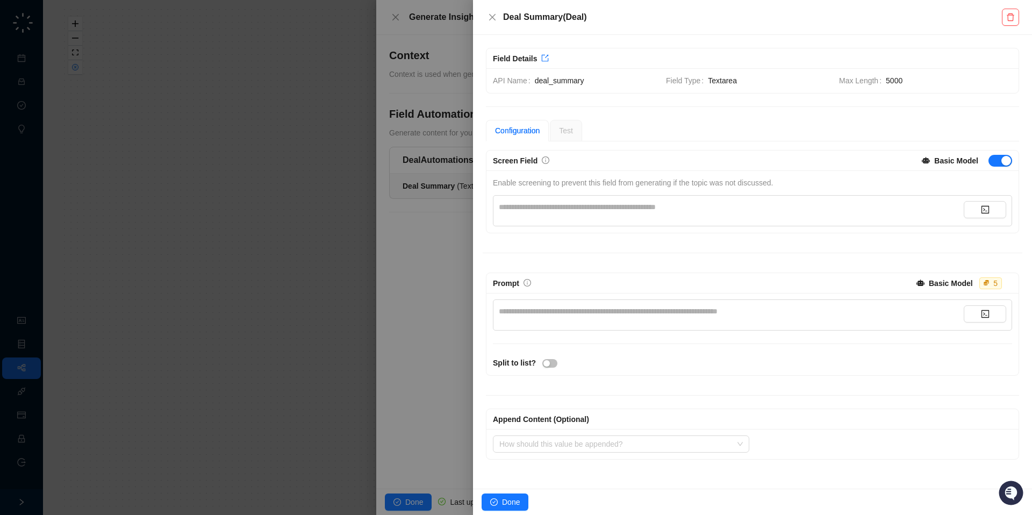
click at [723, 225] on div "**********" at bounding box center [752, 210] width 519 height 31
click at [723, 214] on div "**********" at bounding box center [731, 210] width 465 height 19
click at [725, 207] on div "**********" at bounding box center [731, 207] width 465 height 12
click at [639, 318] on div "**********" at bounding box center [731, 314] width 465 height 19
click at [639, 314] on div "**********" at bounding box center [731, 311] width 465 height 12
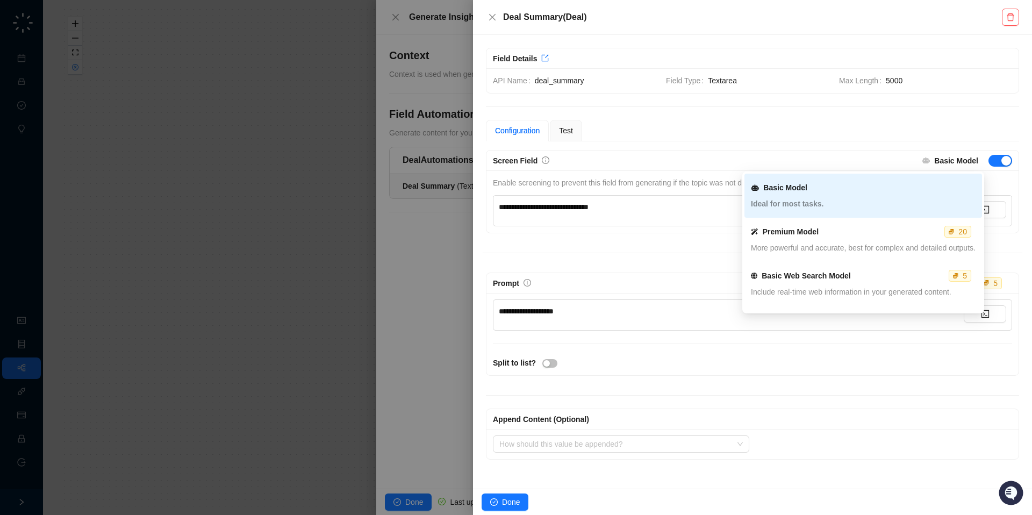
click at [949, 164] on strong "Basic Model" at bounding box center [956, 160] width 44 height 9
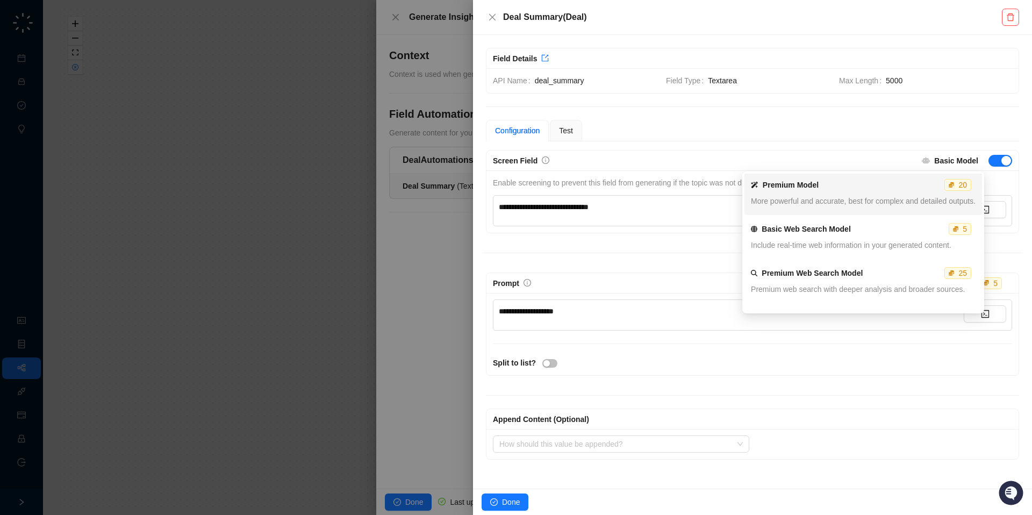
scroll to position [51, 0]
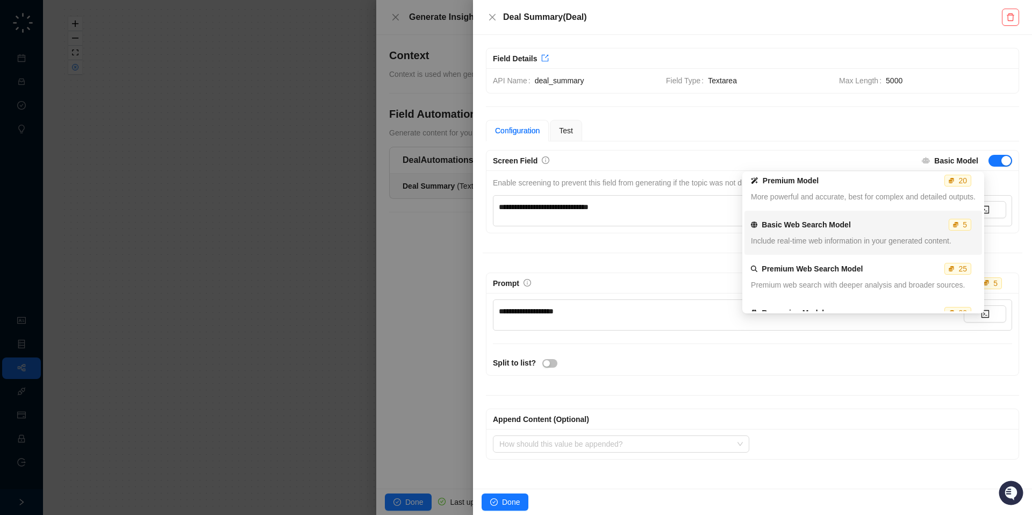
click at [827, 243] on span "Include real-time web information in your generated content." at bounding box center [851, 240] width 200 height 9
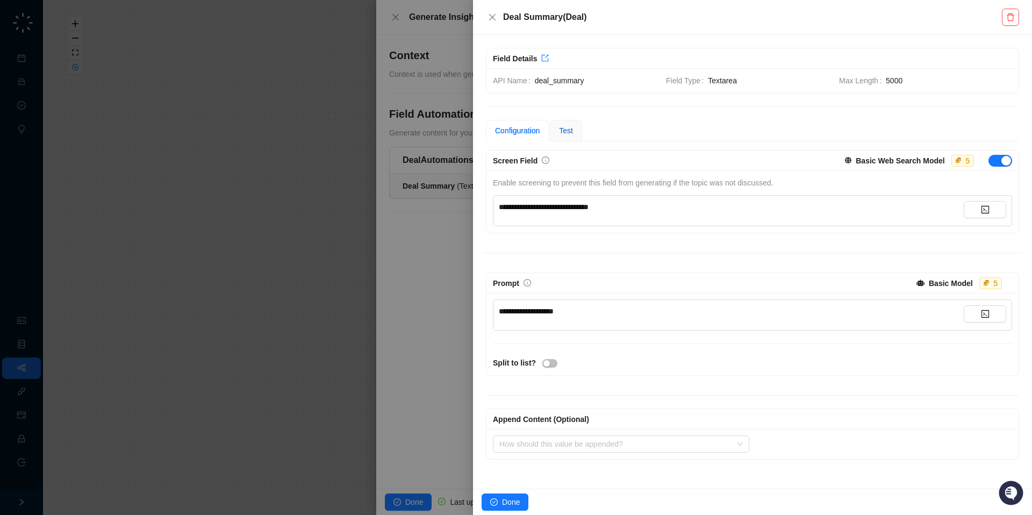
click at [565, 135] on div "Test" at bounding box center [566, 131] width 14 height 12
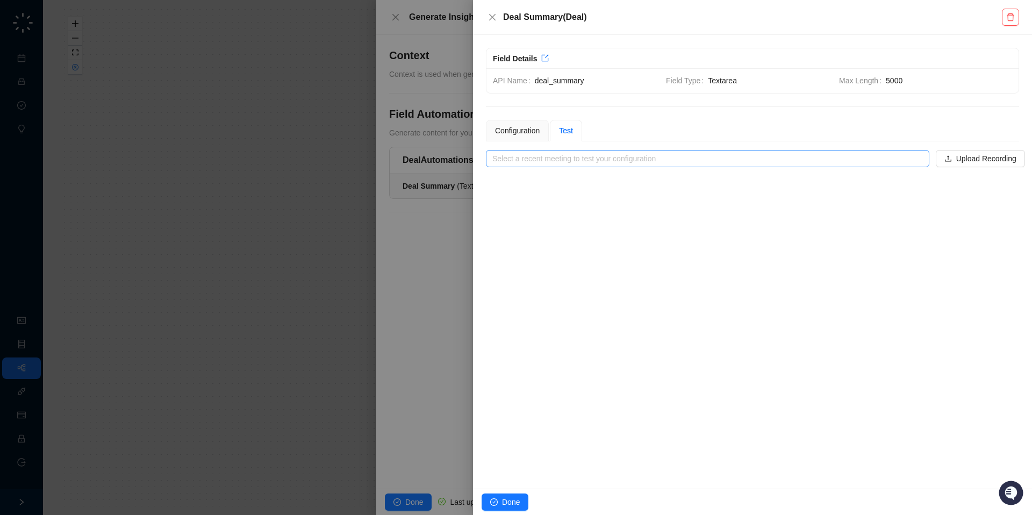
click at [557, 155] on input "search" at bounding box center [704, 158] width 424 height 16
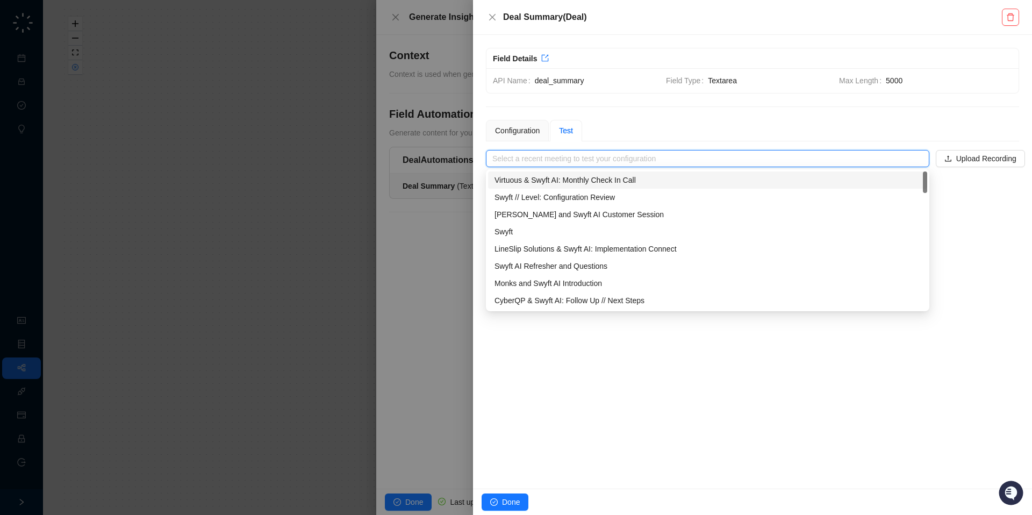
click at [556, 180] on div "Virtuous & Swyft AI: Monthly Check In Call" at bounding box center [707, 180] width 426 height 12
type input "**********"
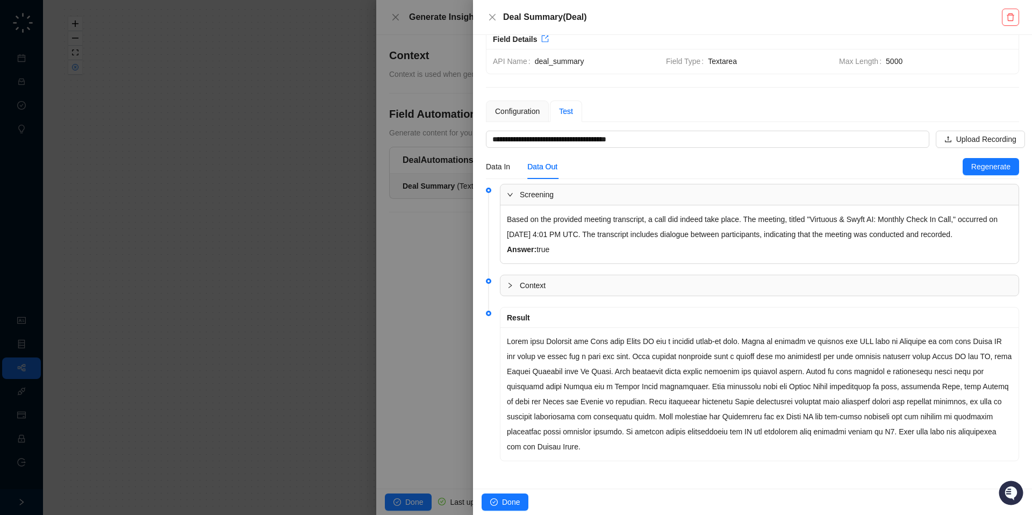
scroll to position [33, 0]
click at [530, 105] on div "Configuration" at bounding box center [517, 111] width 45 height 12
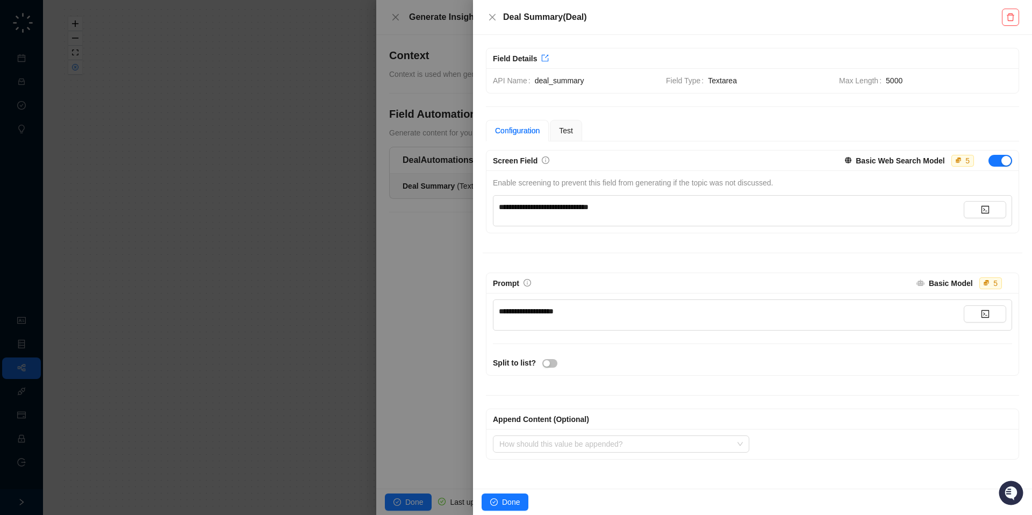
click at [934, 284] on strong "Basic Model" at bounding box center [950, 283] width 44 height 9
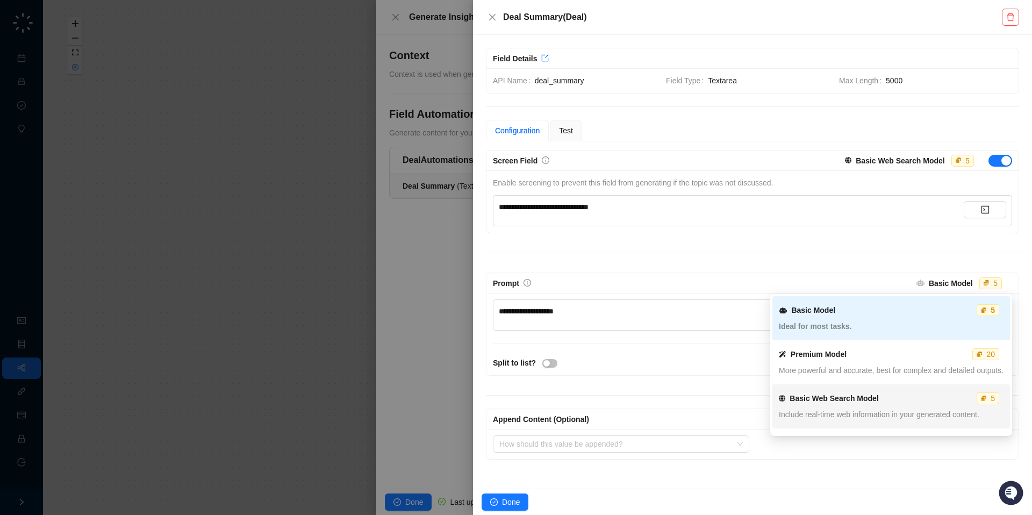
click at [808, 388] on div "Basic Web Search Model 5 Include real-time web information in your generated co…" at bounding box center [890, 406] width 225 height 39
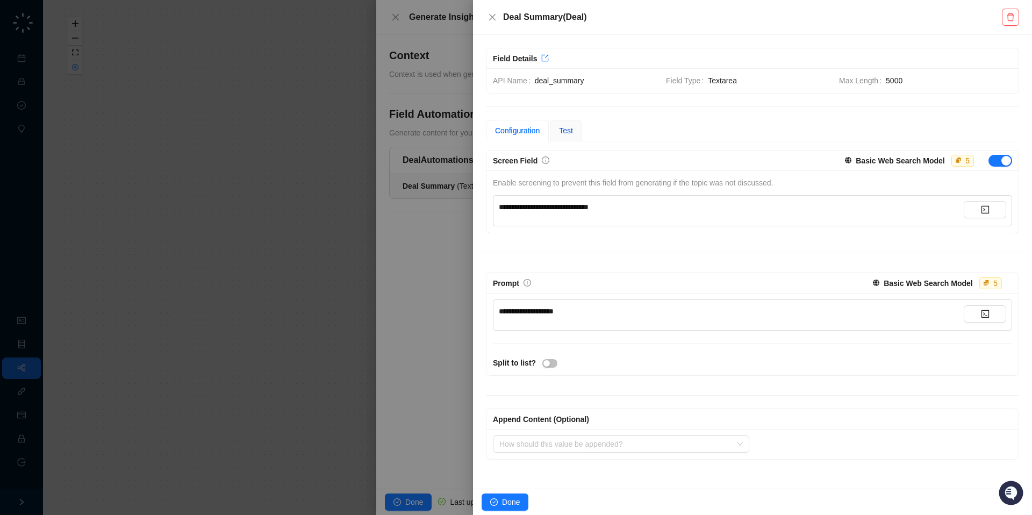
click at [568, 129] on span "Test" at bounding box center [566, 130] width 14 height 9
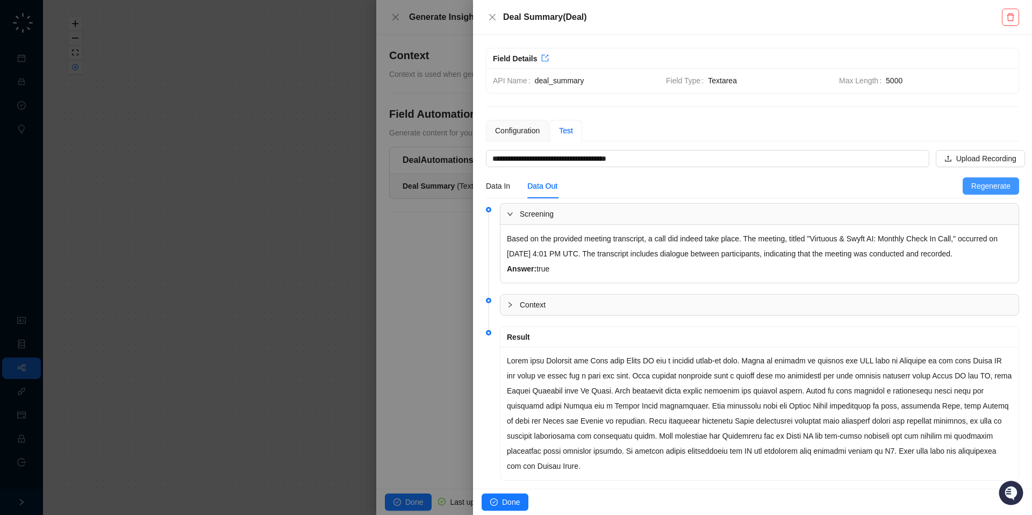
click at [971, 181] on span "Regenerate" at bounding box center [990, 186] width 39 height 12
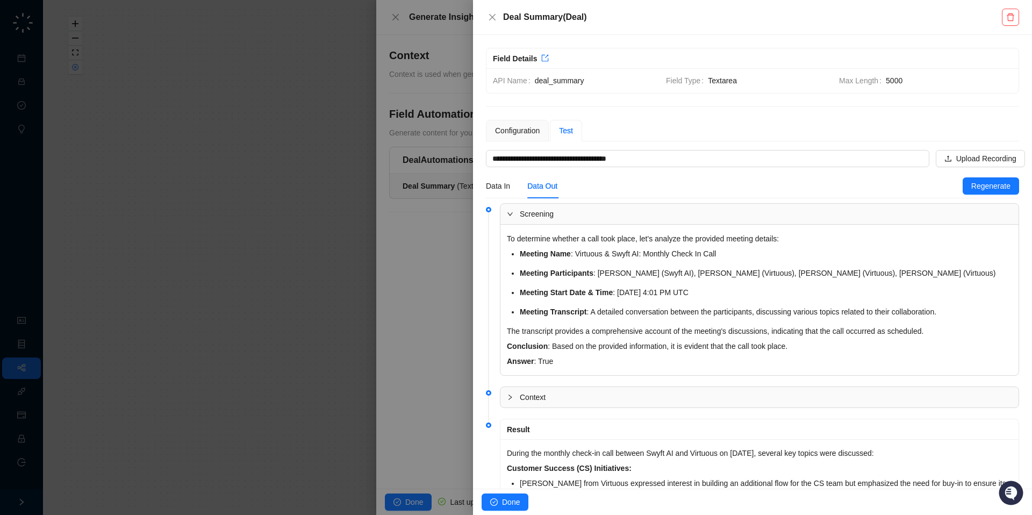
scroll to position [43, 0]
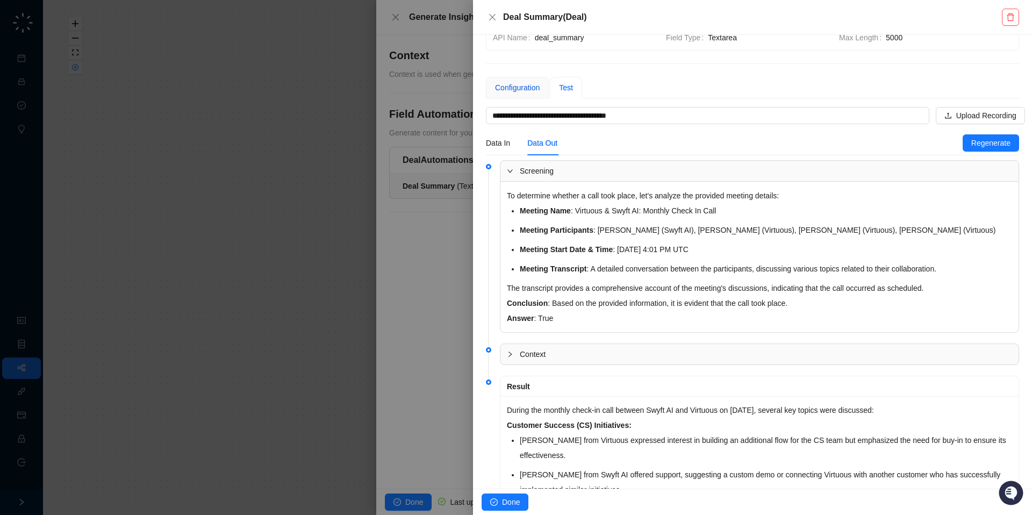
click at [529, 89] on div "Configuration" at bounding box center [517, 88] width 45 height 12
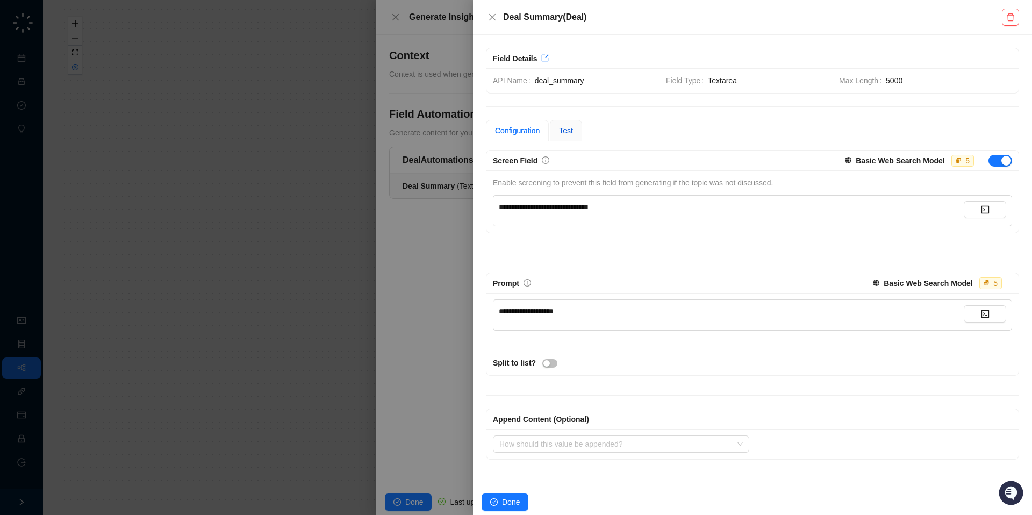
click at [573, 131] on span "Test" at bounding box center [566, 130] width 14 height 9
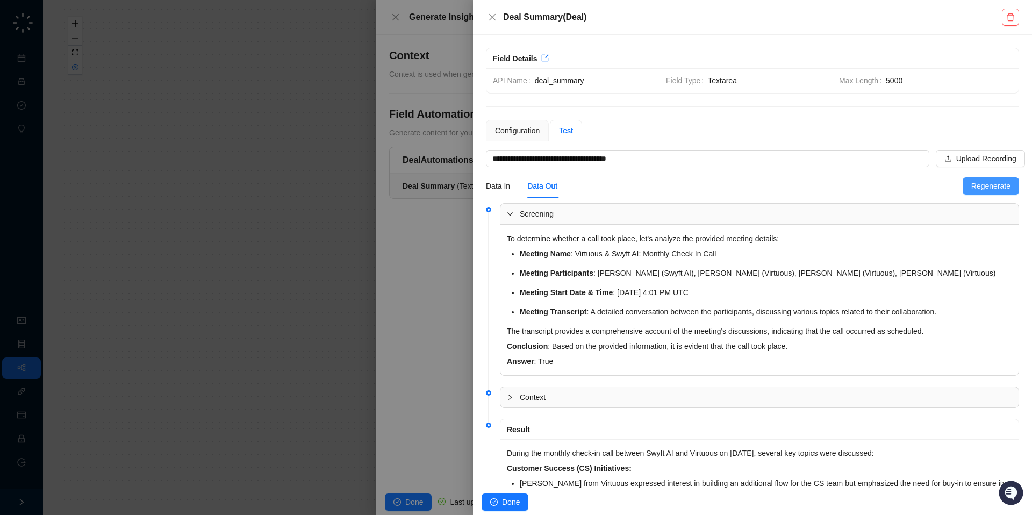
click at [984, 190] on span "Regenerate" at bounding box center [990, 186] width 39 height 12
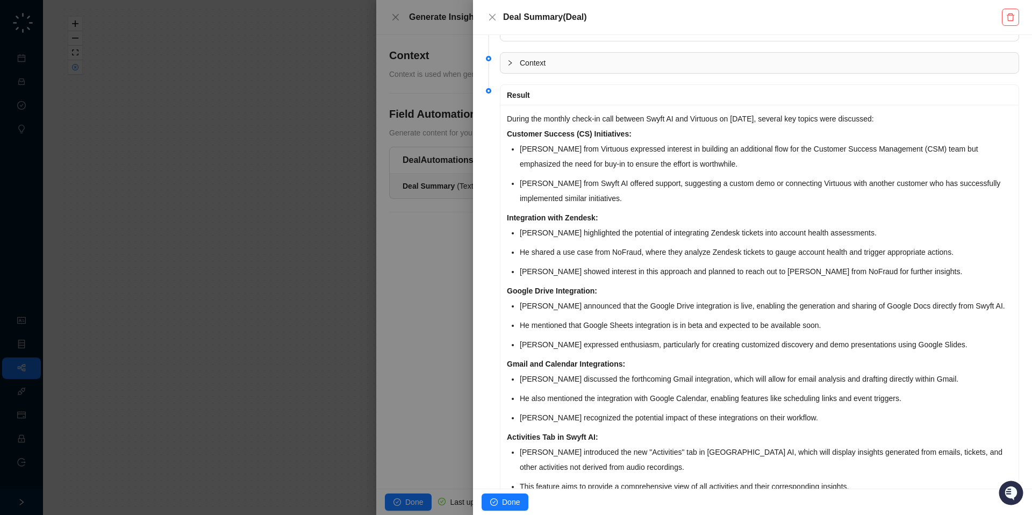
scroll to position [251, 0]
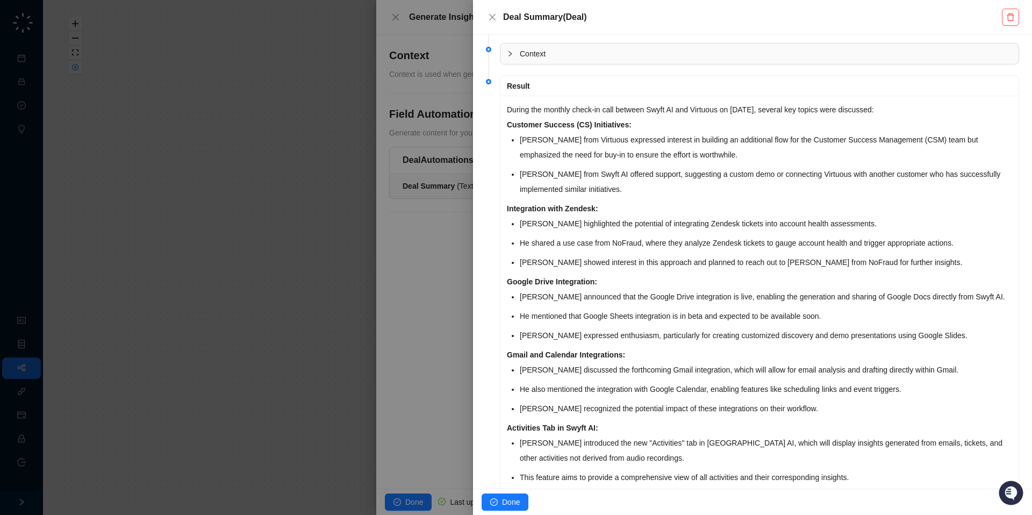
click at [378, 326] on div at bounding box center [516, 257] width 1032 height 515
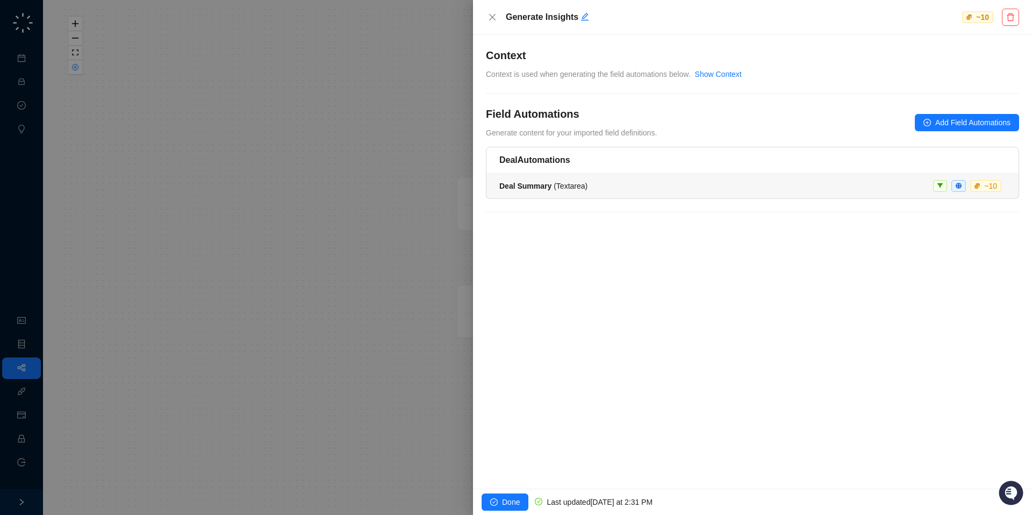
click at [612, 175] on li "Deal Summary ( Textarea ) ~ 10" at bounding box center [752, 186] width 532 height 25
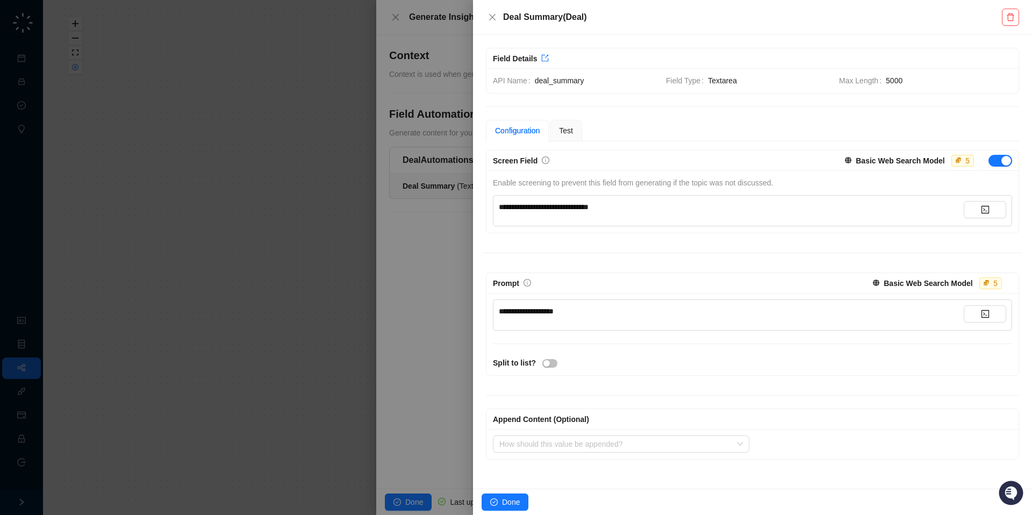
click at [444, 259] on div at bounding box center [516, 257] width 1032 height 515
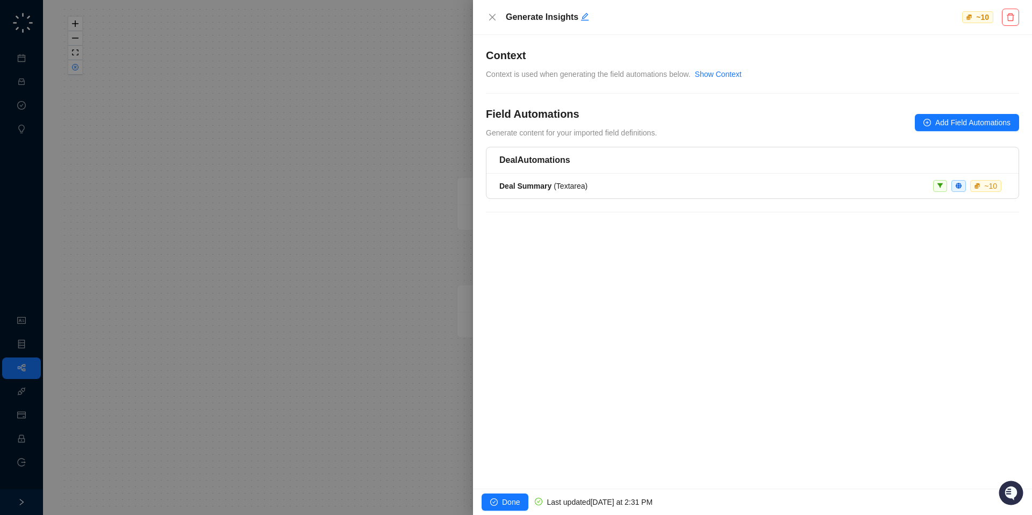
click at [415, 226] on div at bounding box center [516, 257] width 1032 height 515
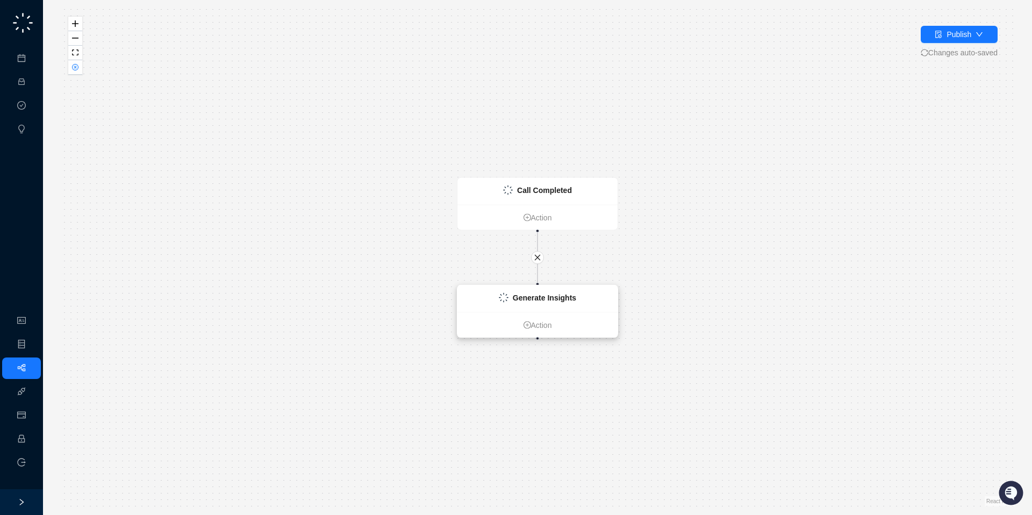
click at [538, 297] on strong "Generate Insights" at bounding box center [544, 297] width 63 height 9
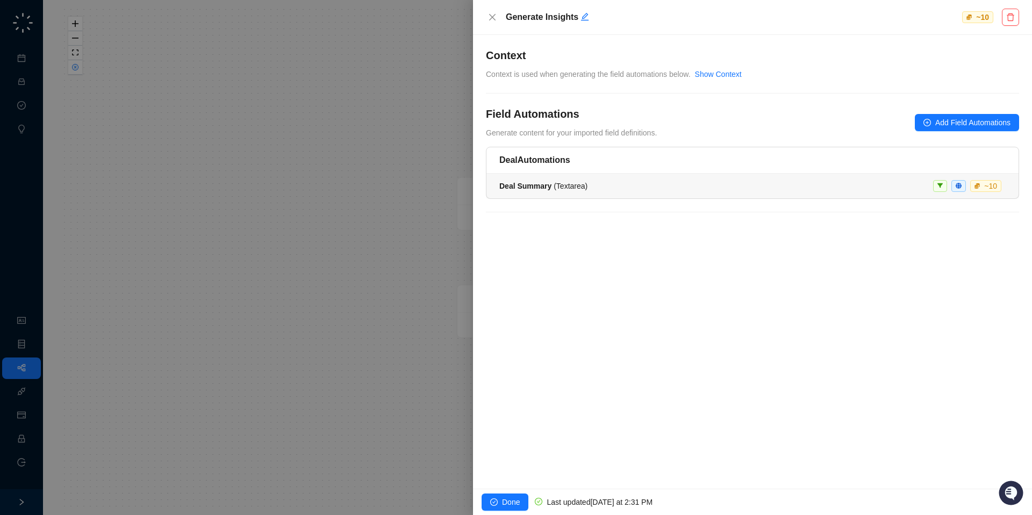
click at [552, 182] on span "Deal Summary ( Textarea )" at bounding box center [543, 186] width 88 height 9
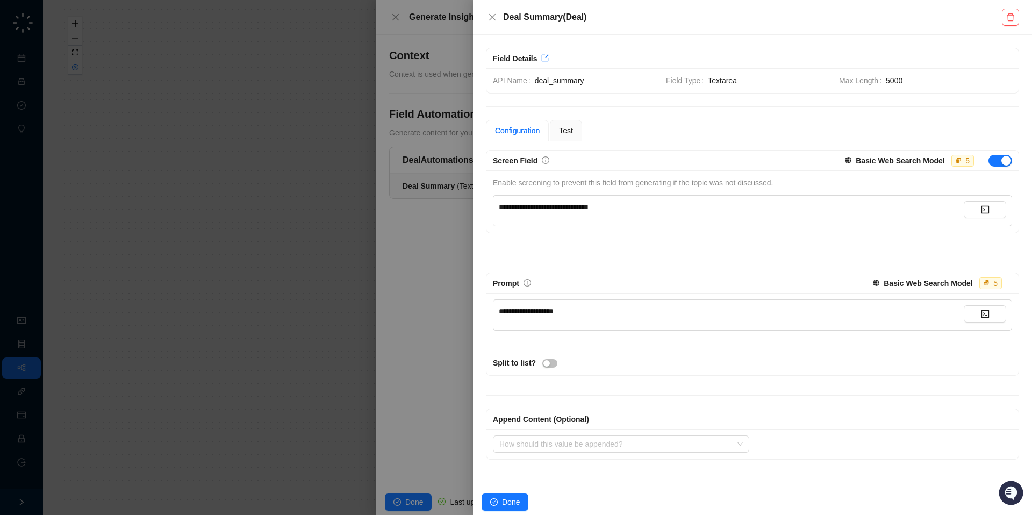
click at [448, 234] on div at bounding box center [516, 257] width 1032 height 515
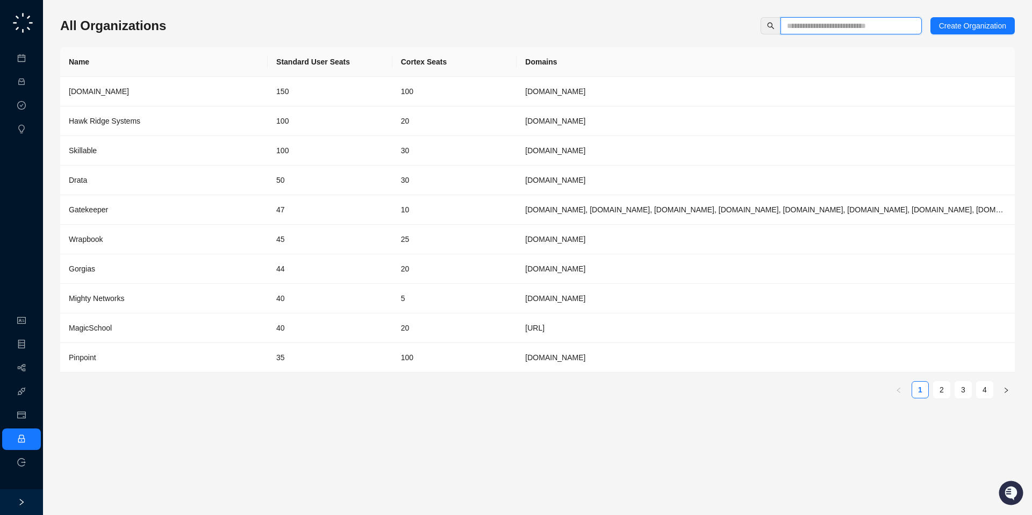
click at [863, 21] on input "text" at bounding box center [847, 26] width 120 height 12
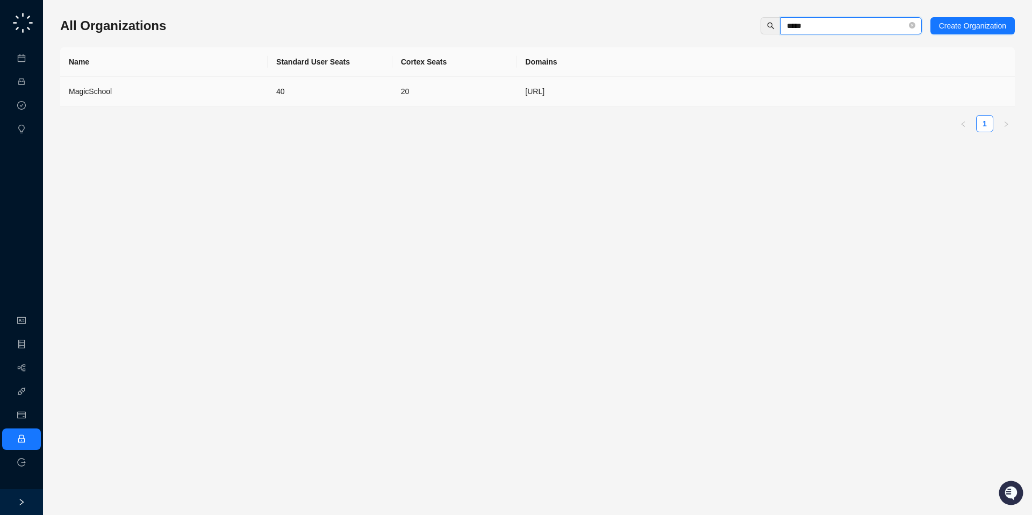
type input "*****"
click at [275, 97] on td "40" at bounding box center [330, 92] width 125 height 30
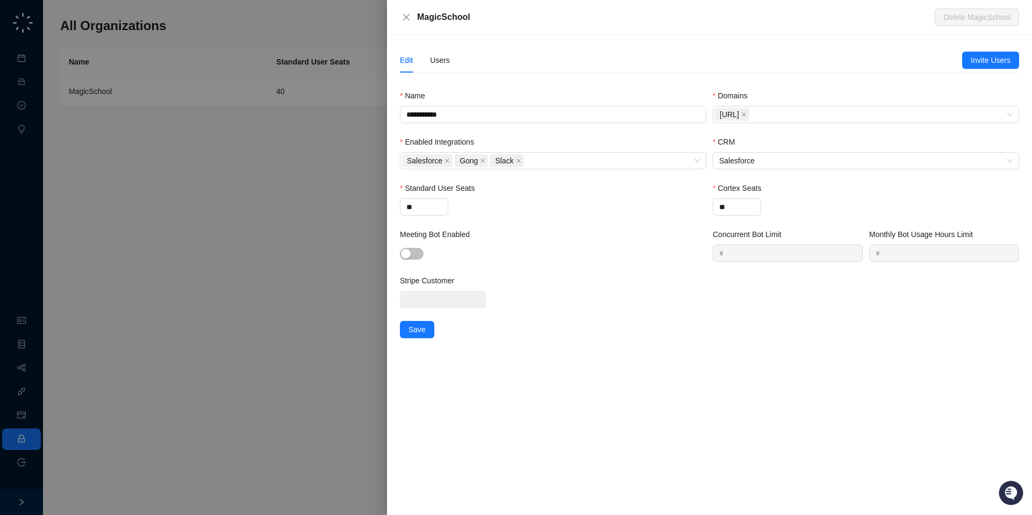
click at [451, 57] on div "Edit Users" at bounding box center [681, 60] width 562 height 25
click at [447, 58] on div "Users" at bounding box center [440, 60] width 20 height 12
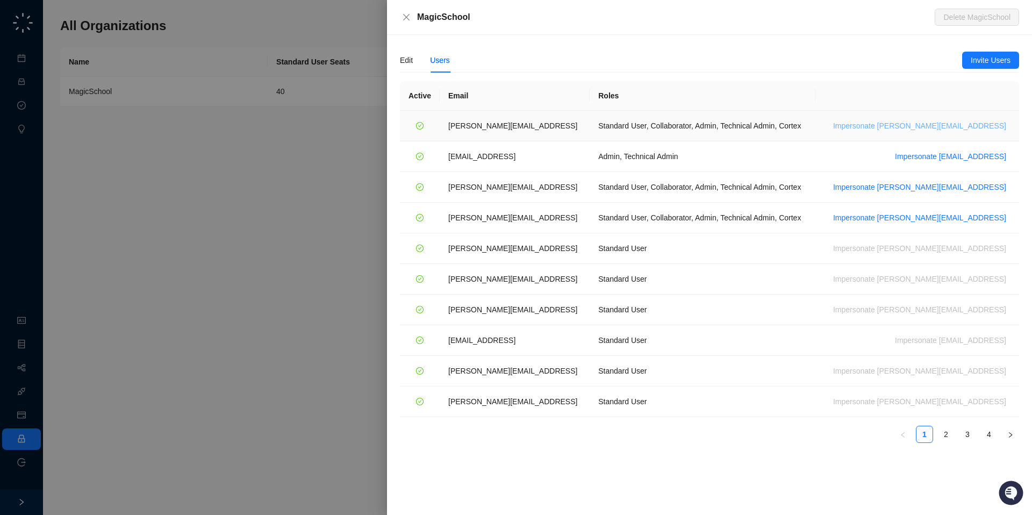
click at [958, 122] on span "Impersonate ana@magicschool.ai" at bounding box center [919, 126] width 173 height 12
